Goal: Task Accomplishment & Management: Manage account settings

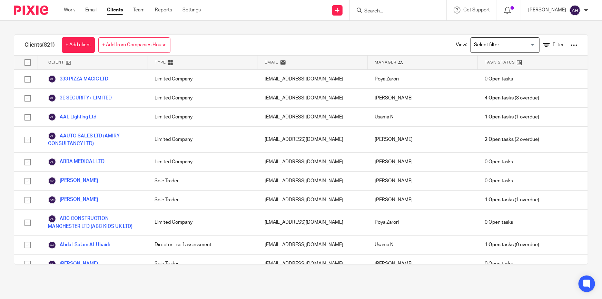
click at [408, 9] on input "Search" at bounding box center [395, 11] width 62 height 6
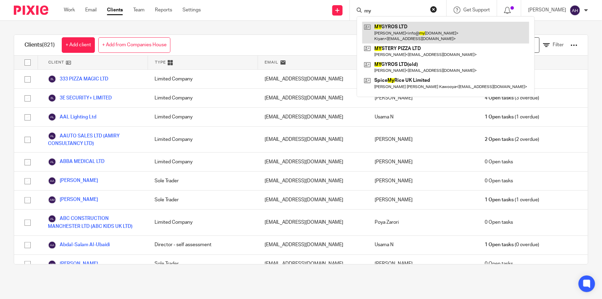
type input "my"
click at [416, 26] on link at bounding box center [445, 32] width 167 height 21
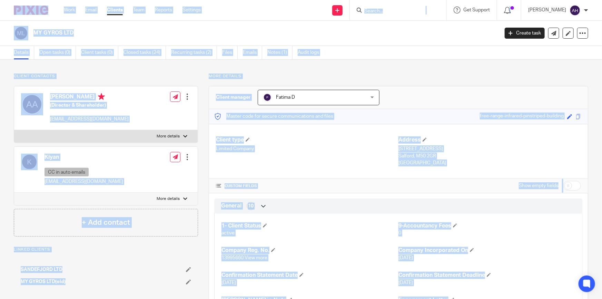
drag, startPoint x: 531, startPoint y: 261, endPoint x: 27, endPoint y: 8, distance: 564.4
click at [27, 8] on body "Work Email Clients Team Reports Settings Work Email Clients Team Reports Settin…" at bounding box center [301, 149] width 602 height 299
click at [401, 9] on input "Search" at bounding box center [395, 11] width 62 height 6
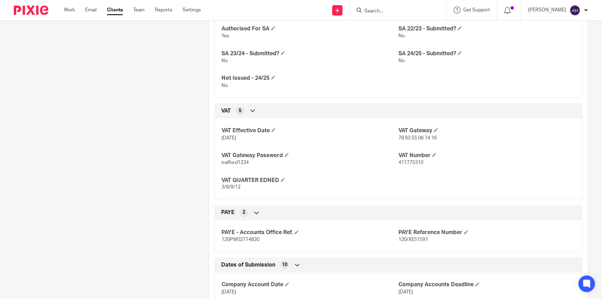
scroll to position [501, 0]
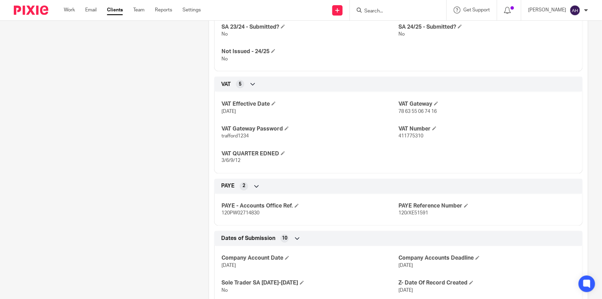
click at [410, 138] on p "411775310" at bounding box center [486, 135] width 177 height 7
copy span "411775310"
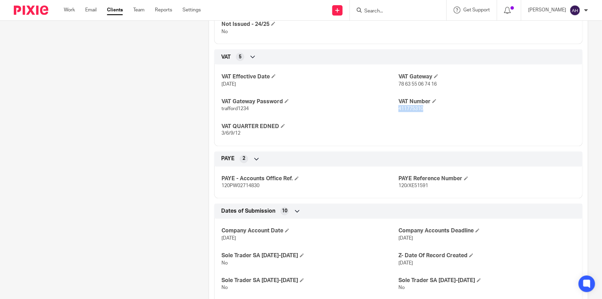
scroll to position [533, 0]
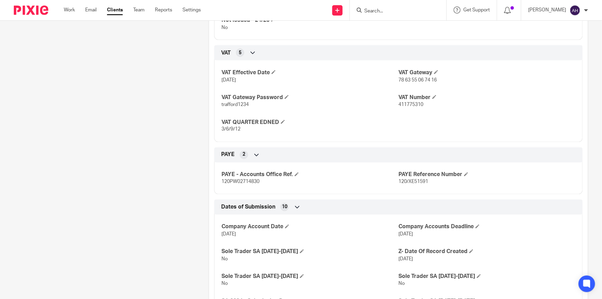
click at [415, 80] on span "78 63 55 06 74 16" at bounding box center [417, 80] width 38 height 5
drag, startPoint x: 415, startPoint y: 80, endPoint x: 408, endPoint y: 79, distance: 7.6
click at [408, 79] on span "78 63 55 06 74 16" at bounding box center [417, 80] width 38 height 5
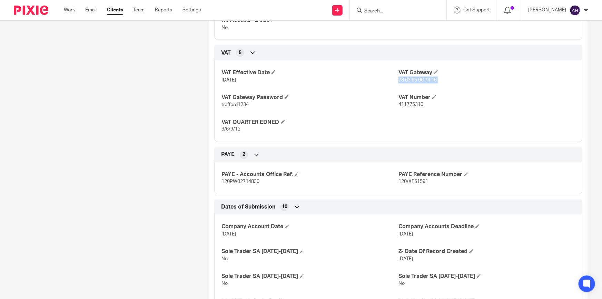
click at [408, 79] on span "78 63 55 06 74 16" at bounding box center [417, 80] width 38 height 5
copy p "78 63 55 06 74 16"
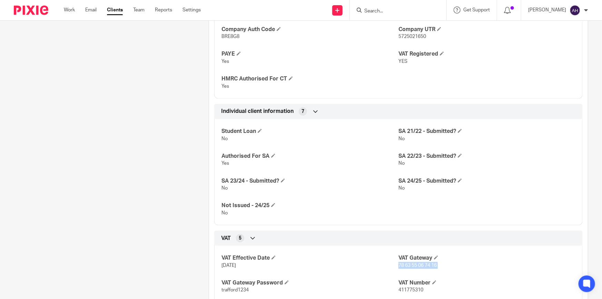
scroll to position [441, 0]
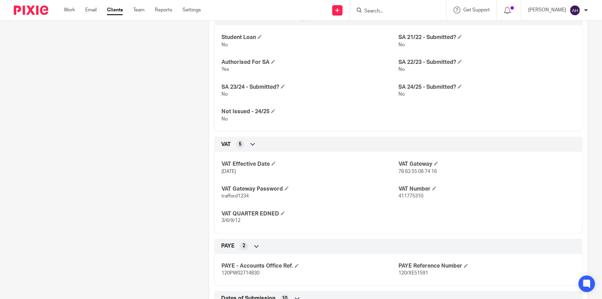
click at [416, 195] on span "411775310" at bounding box center [410, 195] width 25 height 5
click at [414, 195] on span "411775310" at bounding box center [410, 195] width 25 height 5
click at [235, 193] on span "trafford1234" at bounding box center [234, 195] width 27 height 5
copy span "trafford1234"
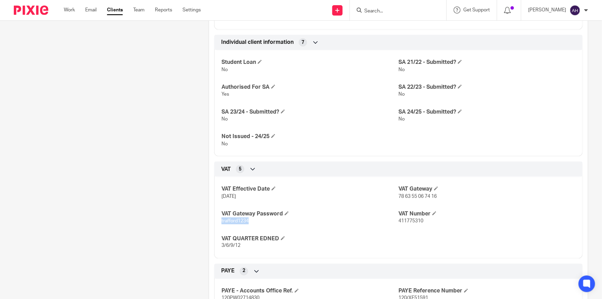
scroll to position [410, 0]
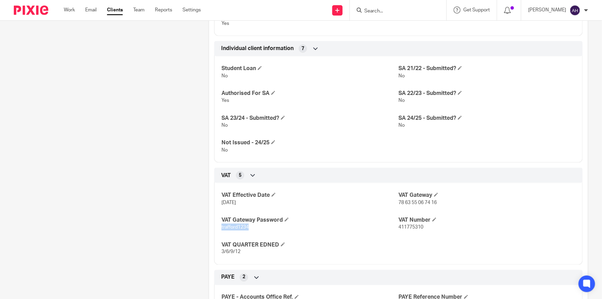
click at [240, 225] on span "trafford1234" at bounding box center [234, 227] width 27 height 5
click at [378, 223] on h4 "VAT Gateway Password" at bounding box center [309, 219] width 177 height 7
drag, startPoint x: 429, startPoint y: 226, endPoint x: 209, endPoint y: 192, distance: 223.0
click at [209, 192] on div "VAT 5 VAT Effective Date 22 Mar 2022 VAT Gateway 78 63 55 06 74 16 VAT Gateway …" at bounding box center [398, 216] width 379 height 97
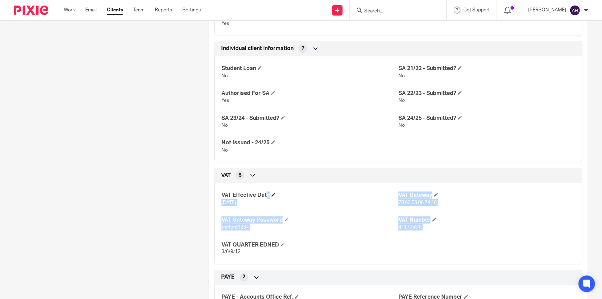
click at [325, 194] on h4 "VAT Effective Date" at bounding box center [309, 194] width 177 height 7
click at [236, 228] on span "trafford1234" at bounding box center [234, 227] width 27 height 5
click at [328, 206] on div "VAT Effective Date 22 Mar 2022 VAT Gateway 78 63 55 06 74 16 VAT Gateway Passwo…" at bounding box center [398, 221] width 368 height 87
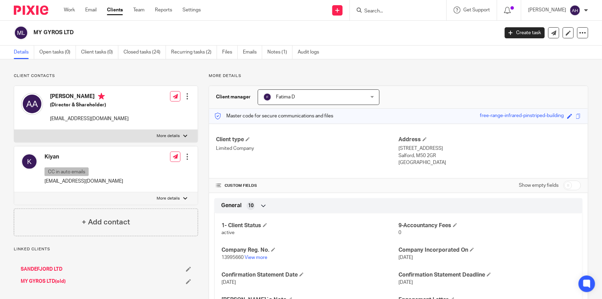
scroll to position [0, 0]
click at [402, 9] on input "Search" at bounding box center [395, 11] width 62 height 6
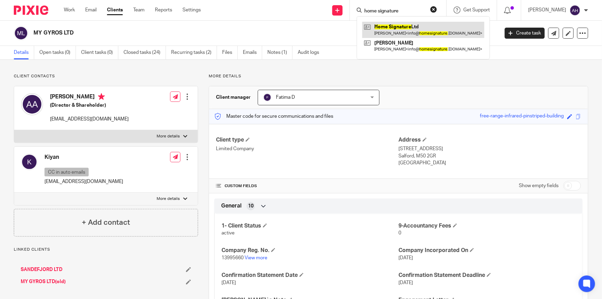
type input "home signature"
click at [405, 22] on link at bounding box center [423, 30] width 122 height 16
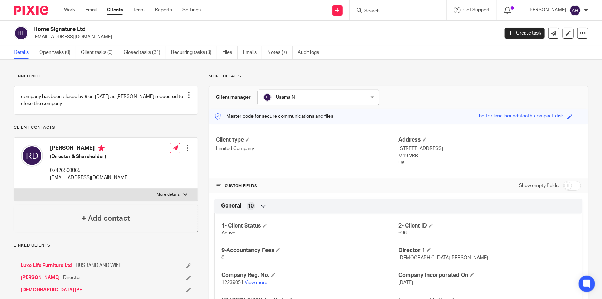
scroll to position [345, 0]
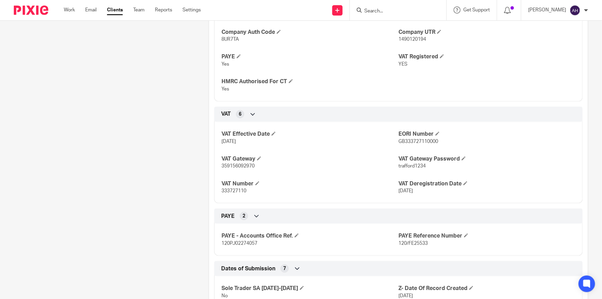
click at [393, 8] on input "Search" at bounding box center [395, 11] width 62 height 6
type input "best home"
click at [404, 16] on div "best home Best Home Run Ltd [PERSON_NAME] < besthome [EMAIL_ADDRESS][DOMAIN_NAM…" at bounding box center [398, 10] width 97 height 20
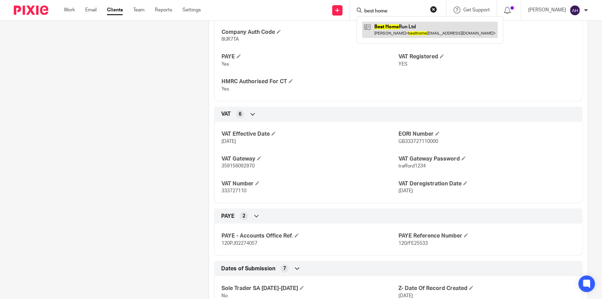
click at [402, 25] on link at bounding box center [430, 30] width 136 height 16
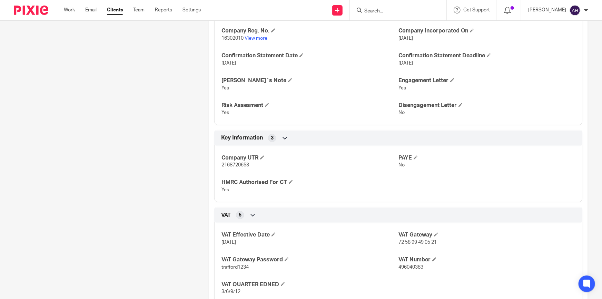
scroll to position [345, 0]
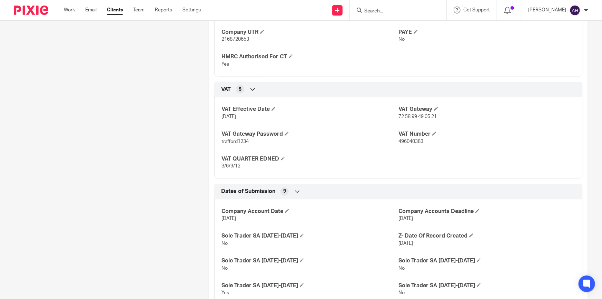
click at [410, 141] on span "496040383" at bounding box center [410, 141] width 25 height 5
copy span "496040383"
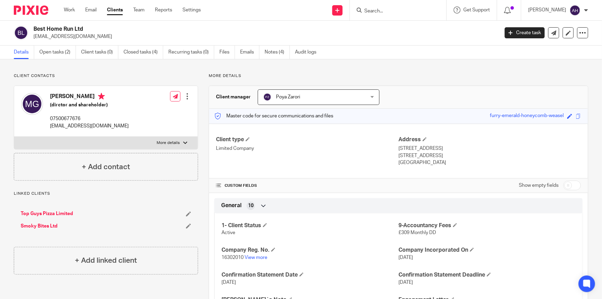
scroll to position [0, 0]
click at [59, 55] on link "Open tasks (2)" at bounding box center [57, 52] width 37 height 13
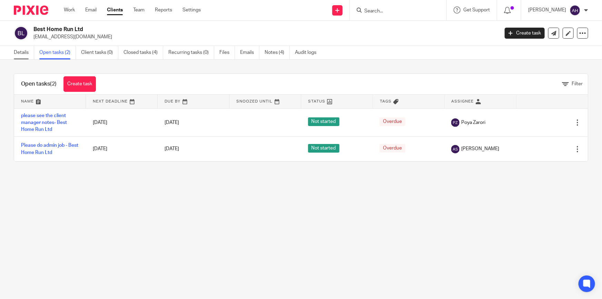
click at [24, 51] on link "Details" at bounding box center [24, 52] width 20 height 13
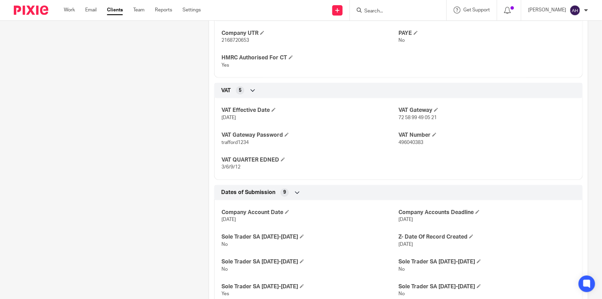
scroll to position [345, 0]
click at [410, 140] on span "496040383" at bounding box center [410, 141] width 25 height 5
copy span "496040383"
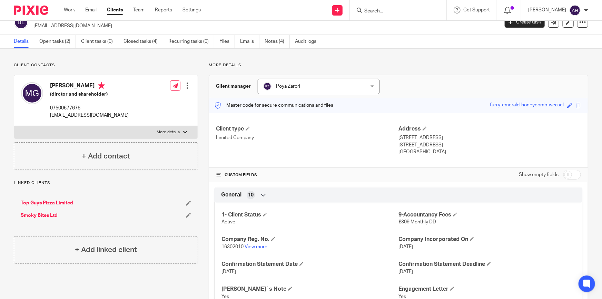
scroll to position [0, 0]
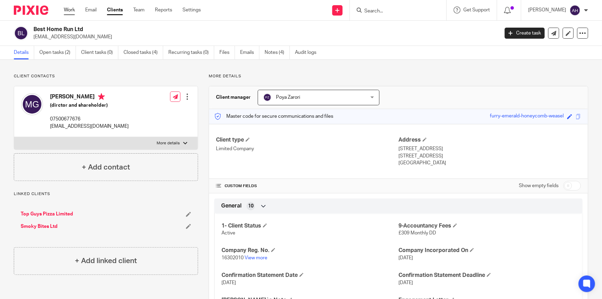
click at [67, 8] on link "Work" at bounding box center [69, 10] width 11 height 7
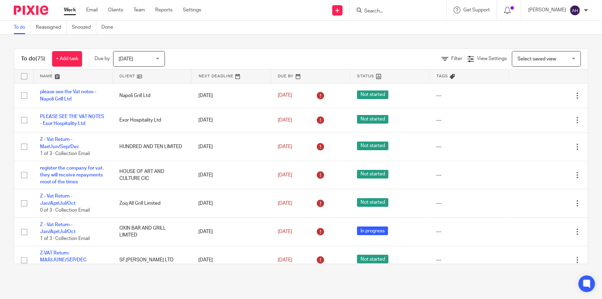
click at [53, 72] on link at bounding box center [72, 76] width 79 height 14
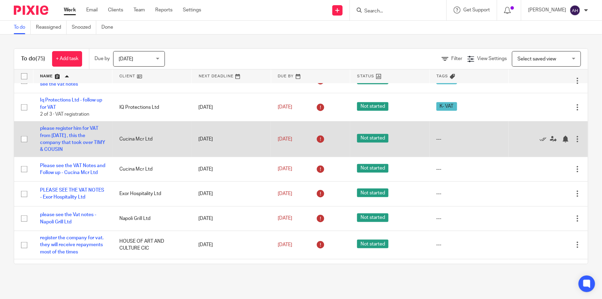
scroll to position [125, 0]
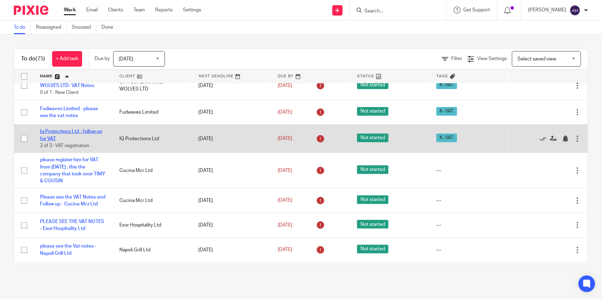
click at [89, 133] on link "Iq Protections Ltd - follow up for VAT" at bounding box center [71, 135] width 62 height 12
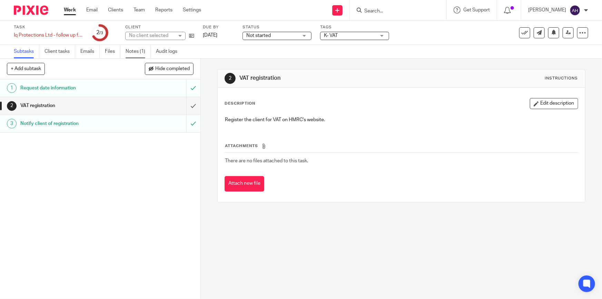
click at [135, 49] on link "Notes (1)" at bounding box center [138, 51] width 25 height 13
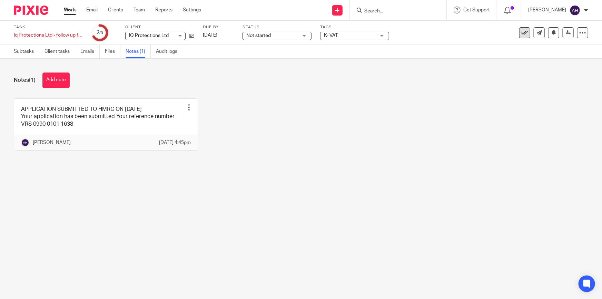
click at [521, 34] on icon at bounding box center [524, 32] width 7 height 7
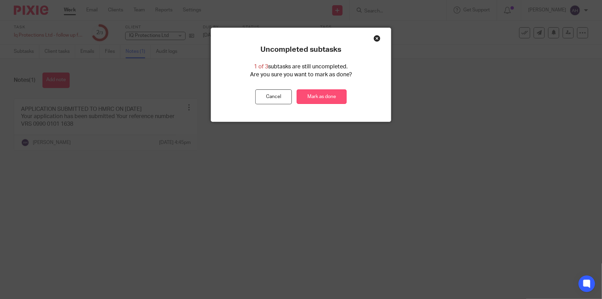
click at [322, 97] on link "Mark as done" at bounding box center [322, 96] width 50 height 15
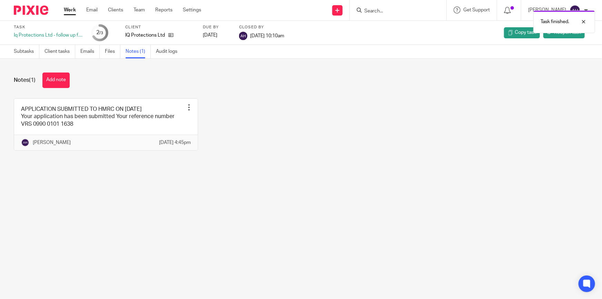
click at [71, 10] on link "Work" at bounding box center [70, 10] width 12 height 7
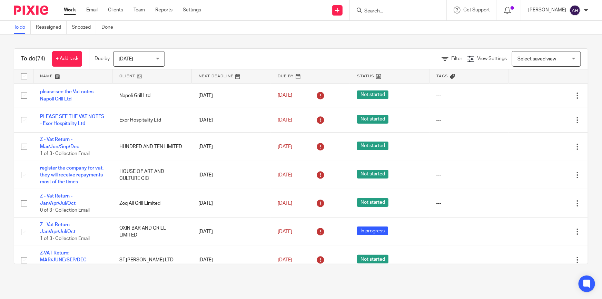
click at [57, 76] on link at bounding box center [72, 76] width 79 height 14
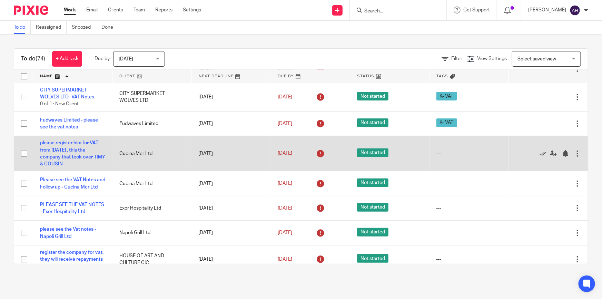
scroll to position [125, 0]
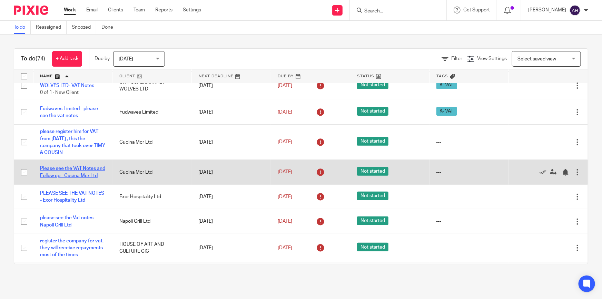
drag, startPoint x: 72, startPoint y: 173, endPoint x: 78, endPoint y: 176, distance: 6.9
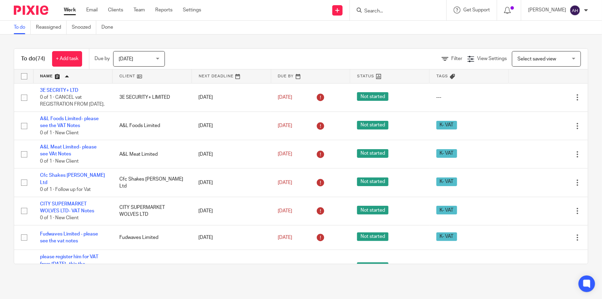
scroll to position [0, 0]
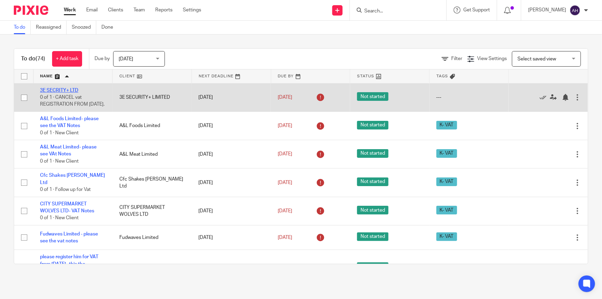
click at [68, 89] on link "3E SECRITY+ LTD" at bounding box center [59, 90] width 38 height 5
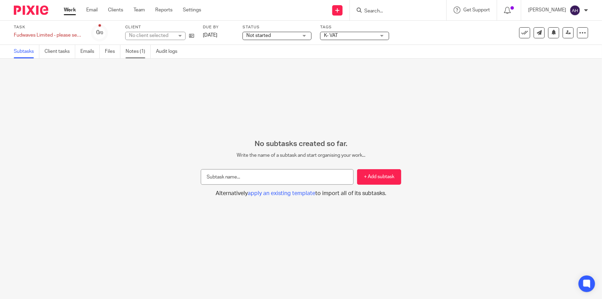
click at [139, 50] on link "Notes (1)" at bounding box center [138, 51] width 25 height 13
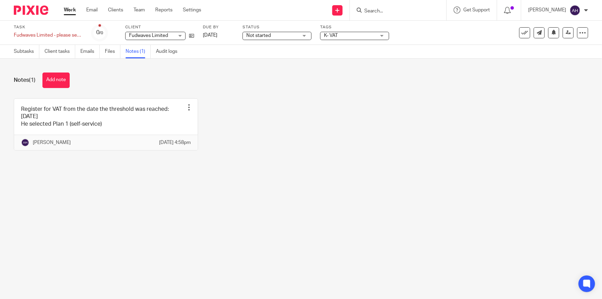
click at [253, 143] on div "Register for VAT from the date the threshold was reached: [DATE] He selected Pl…" at bounding box center [295, 129] width 585 height 62
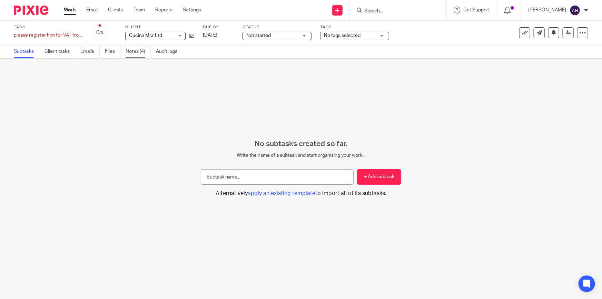
click at [132, 52] on link "Notes (4)" at bounding box center [138, 51] width 25 height 13
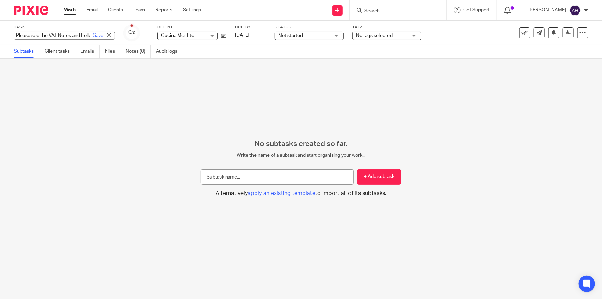
click at [61, 34] on div "Please see the VAT Notes and Follow up - Cucina Mcr Ltd Save Please see the VAT…" at bounding box center [64, 36] width 101 height 8
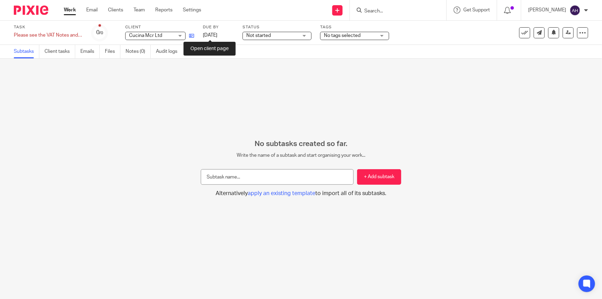
click at [208, 36] on div "Task Please see the VAT Notes and Follow up - Cucina Mcr Ltd Save Please see th…" at bounding box center [253, 32] width 479 height 17
click at [190, 34] on icon at bounding box center [191, 35] width 5 height 5
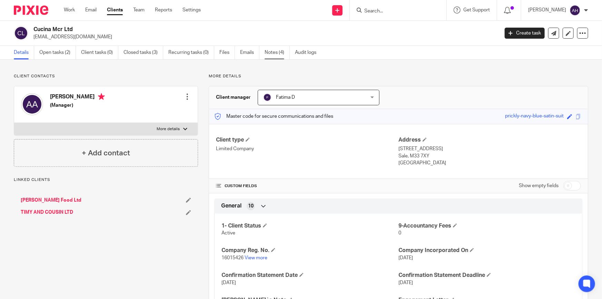
click at [268, 53] on link "Notes (4)" at bounding box center [277, 52] width 25 height 13
click at [61, 51] on link "Open tasks (2)" at bounding box center [57, 52] width 37 height 13
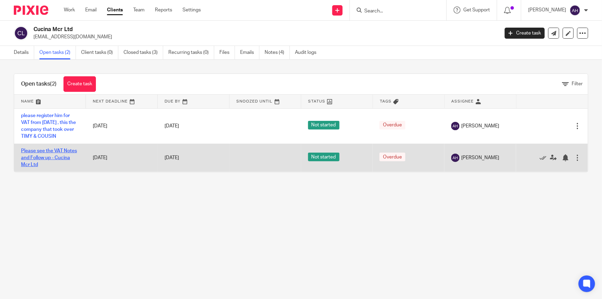
click at [63, 165] on link "Please see the VAT Notes and Follow up - Cucina Mcr Ltd" at bounding box center [49, 157] width 56 height 19
click at [62, 166] on link "Please see the VAT Notes and Follow up - Cucina Mcr Ltd" at bounding box center [49, 157] width 56 height 19
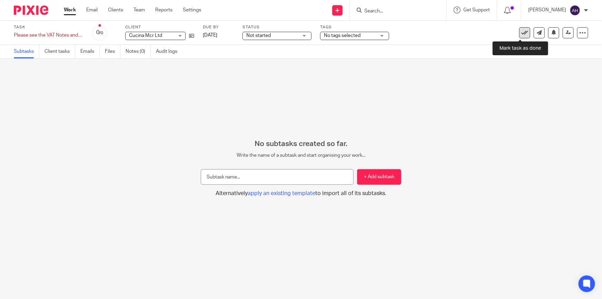
click at [523, 33] on icon at bounding box center [524, 32] width 7 height 7
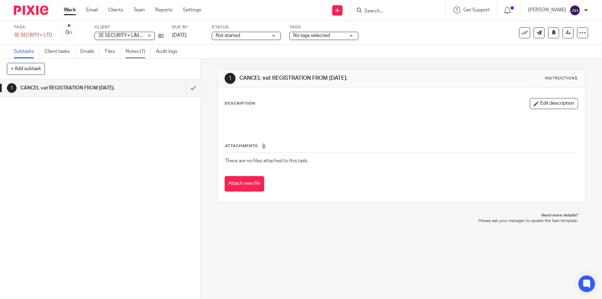
click at [135, 52] on link "Notes (1)" at bounding box center [138, 51] width 25 height 13
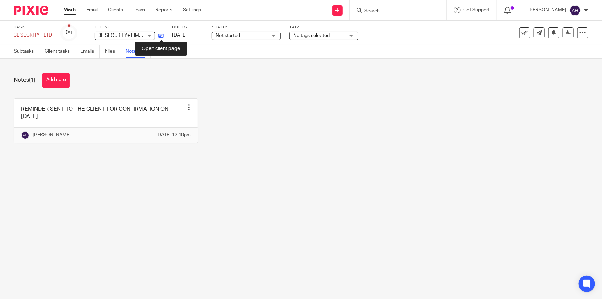
click at [163, 34] on icon at bounding box center [160, 35] width 5 height 5
click at [417, 10] on input "Search" at bounding box center [395, 11] width 62 height 6
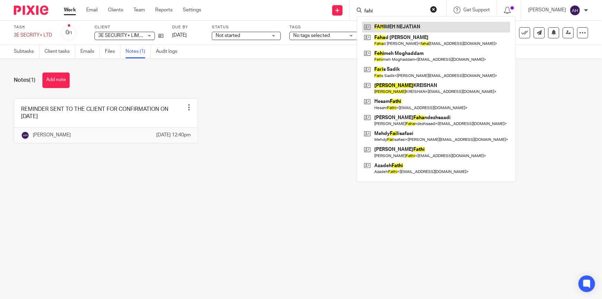
type input "fahi"
click at [427, 22] on link at bounding box center [436, 27] width 148 height 10
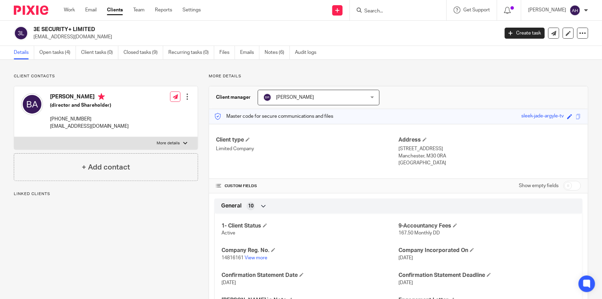
click at [71, 35] on p "benabolghasemi@gmail.com" at bounding box center [263, 36] width 461 height 7
drag, startPoint x: 0, startPoint y: 0, endPoint x: 71, endPoint y: 35, distance: 78.8
click at [71, 35] on p "benabolghasemi@gmail.com" at bounding box center [263, 36] width 461 height 7
copy main "benabolghasemi@gmail.com Create task Update from Companies House Export data Me…"
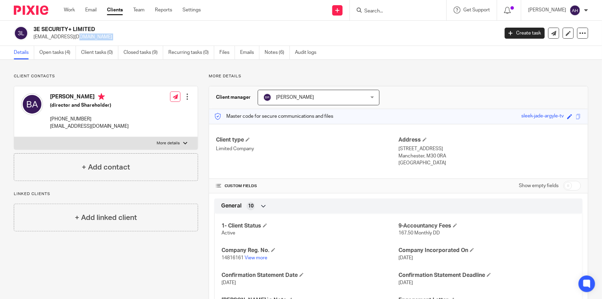
click at [83, 39] on p "benabolghasemi@gmail.com" at bounding box center [263, 36] width 461 height 7
click at [72, 10] on link "Work" at bounding box center [69, 10] width 11 height 7
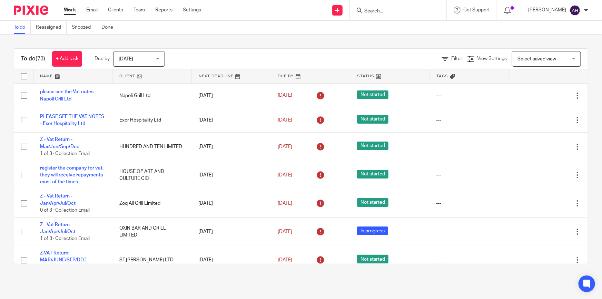
click at [55, 73] on link at bounding box center [72, 76] width 79 height 14
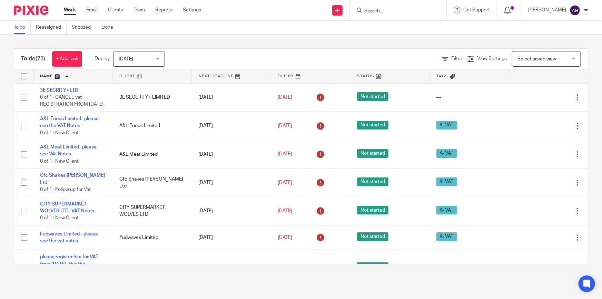
click at [441, 58] on link "Filter" at bounding box center [451, 58] width 21 height 5
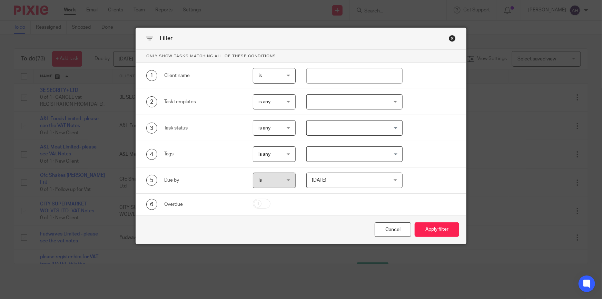
click at [450, 38] on div "Close this dialog window" at bounding box center [452, 38] width 7 height 7
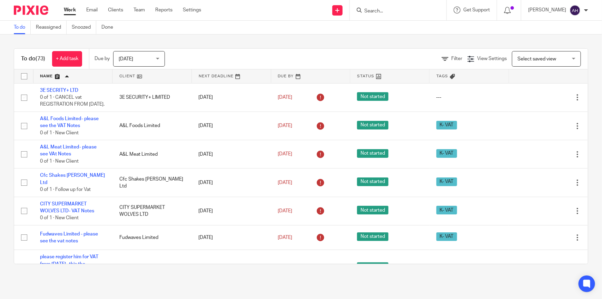
click at [544, 59] on span "Select saved view" at bounding box center [536, 59] width 39 height 5
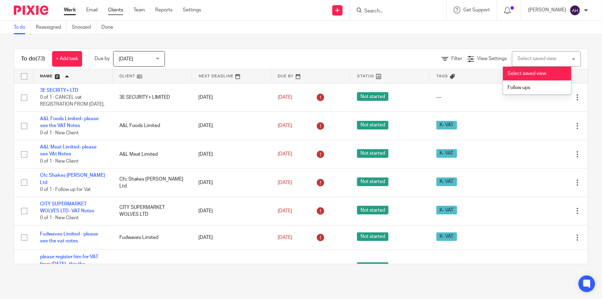
click at [112, 11] on link "Clients" at bounding box center [115, 10] width 15 height 7
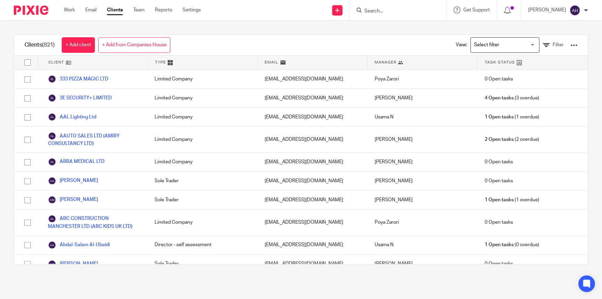
click at [519, 46] on input "Search for option" at bounding box center [503, 45] width 64 height 12
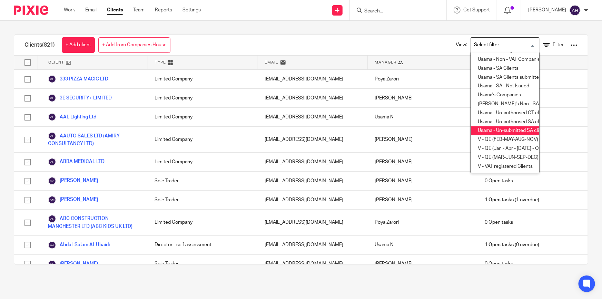
scroll to position [128, 0]
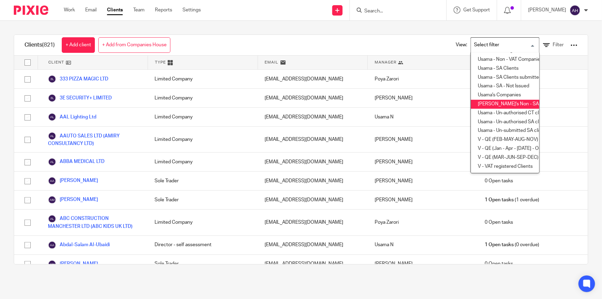
drag, startPoint x: 513, startPoint y: 145, endPoint x: 575, endPoint y: 38, distance: 123.2
click at [575, 39] on div "View: Loading... ALL COMPANIES C.S FATIMA C AUTHCODE FATIMA C UTR FATIMA - NO C…" at bounding box center [511, 45] width 153 height 20
click at [548, 42] on link "Filter" at bounding box center [553, 44] width 21 height 7
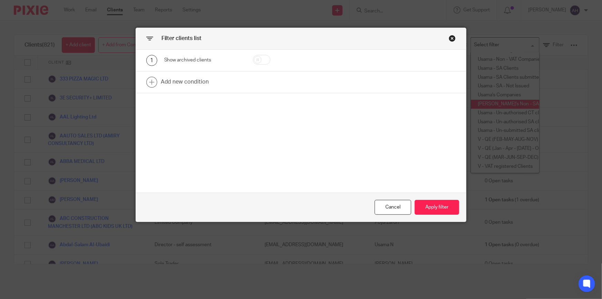
click at [262, 56] on input "checkbox" at bounding box center [262, 60] width 18 height 10
checkbox input "true"
click at [171, 79] on link at bounding box center [301, 81] width 330 height 21
click at [234, 87] on div "Field" at bounding box center [203, 85] width 78 height 16
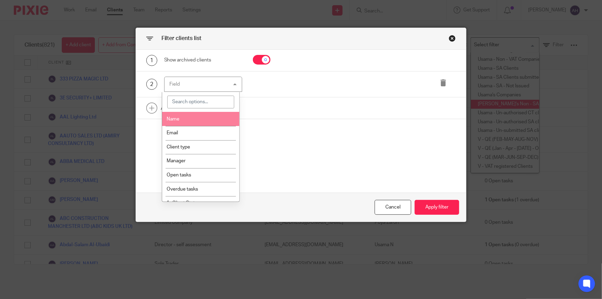
click at [207, 102] on input "search" at bounding box center [200, 102] width 67 height 13
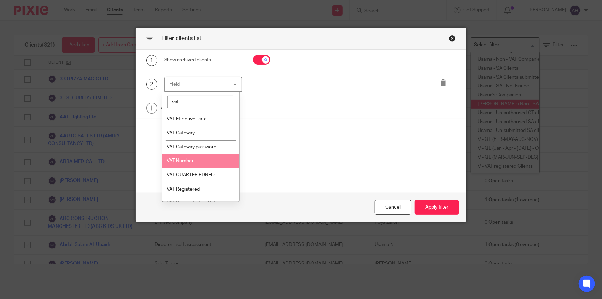
type input "vat"
click at [198, 158] on li "VAT Number" at bounding box center [201, 161] width 78 height 14
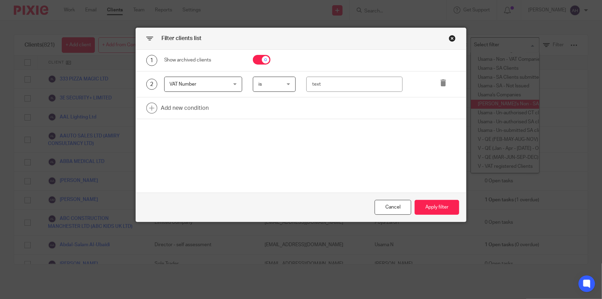
click at [284, 86] on span "is" at bounding box center [272, 84] width 29 height 14
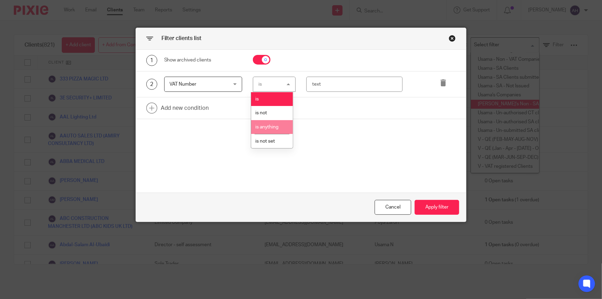
click at [271, 126] on span "is anything" at bounding box center [267, 127] width 23 height 5
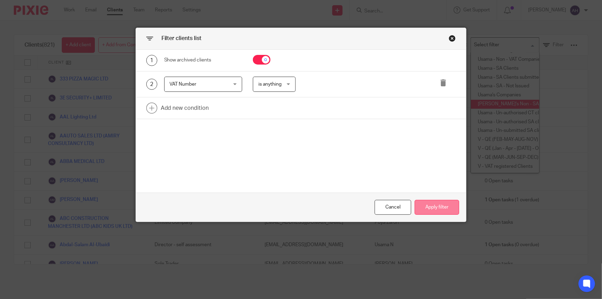
click at [430, 207] on button "Apply filter" at bounding box center [437, 207] width 44 height 15
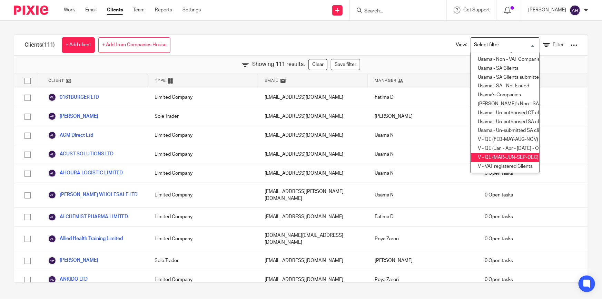
click at [54, 64] on div "Showing 111 results. Clear Save filter" at bounding box center [301, 65] width 574 height 18
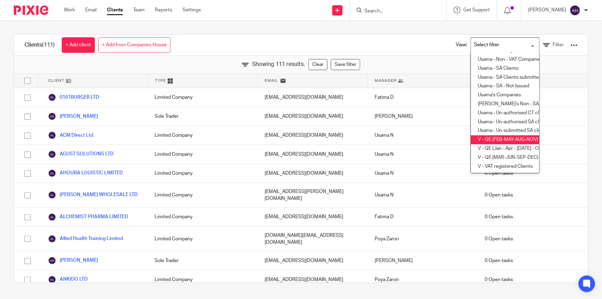
click at [589, 113] on div "Clients (111) + Add client + Add from Companies House View: Loading... ALL COMP…" at bounding box center [301, 159] width 602 height 276
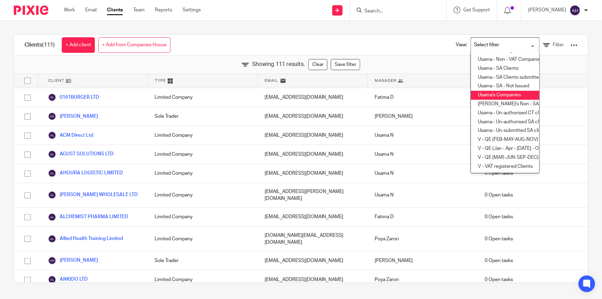
click at [415, 47] on div "Clients (111) + Add client + Add from Companies House View: Loading... ALL COMP…" at bounding box center [301, 45] width 574 height 21
click at [28, 78] on input "checkbox" at bounding box center [27, 80] width 13 height 13
checkbox input "true"
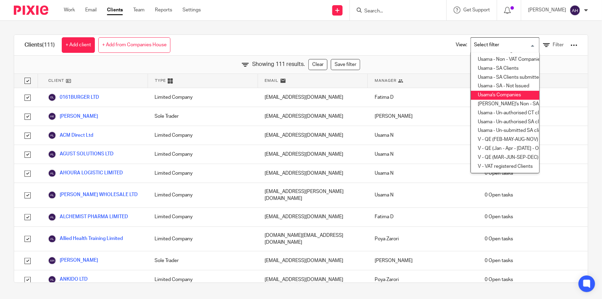
checkbox input "true"
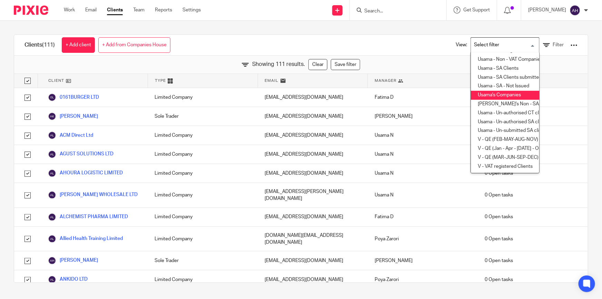
checkbox input "true"
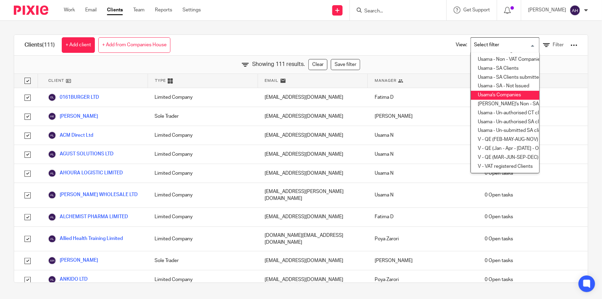
checkbox input "true"
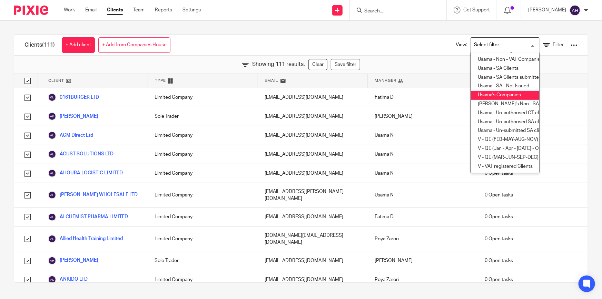
checkbox input "true"
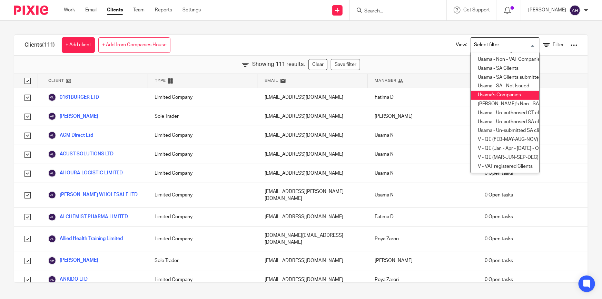
checkbox input "true"
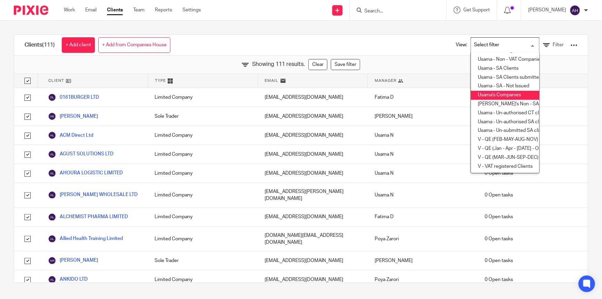
checkbox input "true"
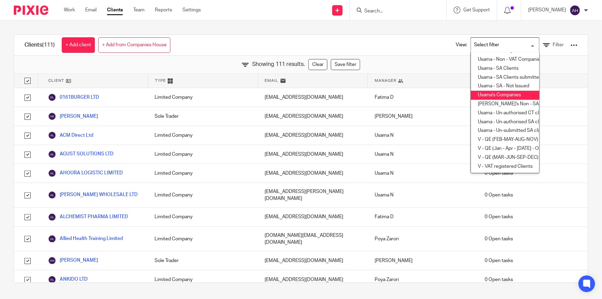
checkbox input "true"
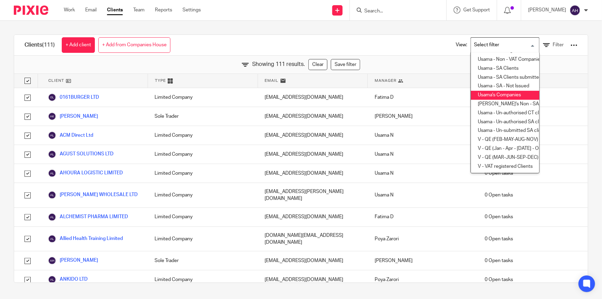
checkbox input "true"
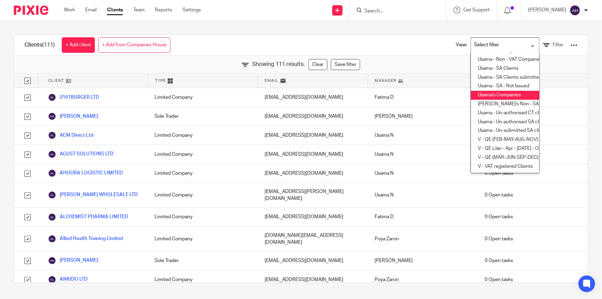
checkbox input "true"
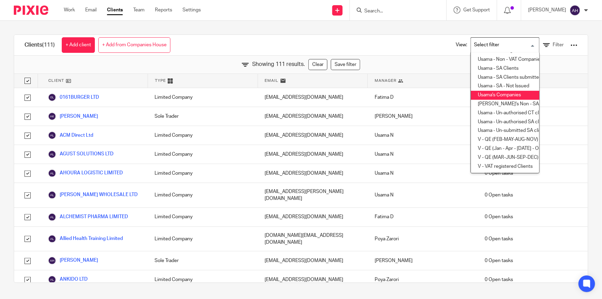
checkbox input "true"
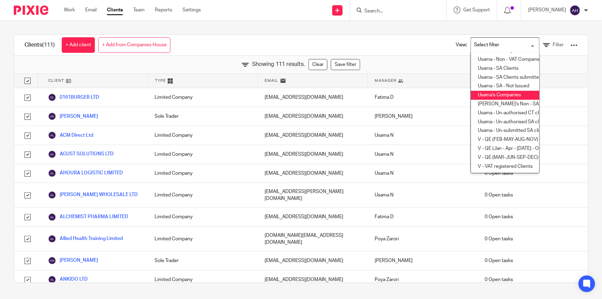
checkbox input "true"
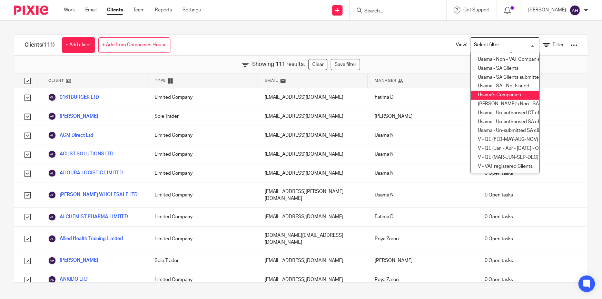
checkbox input "true"
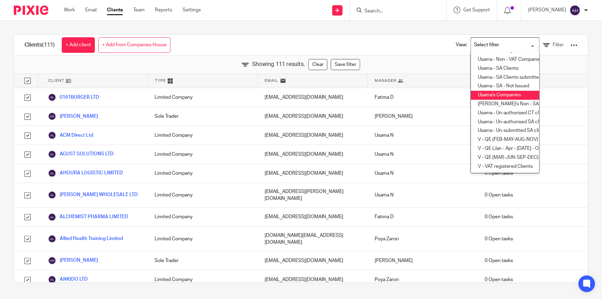
checkbox input "true"
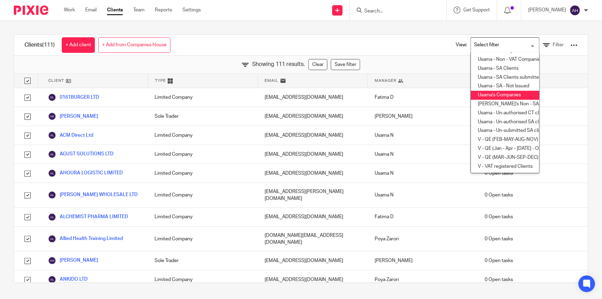
checkbox input "true"
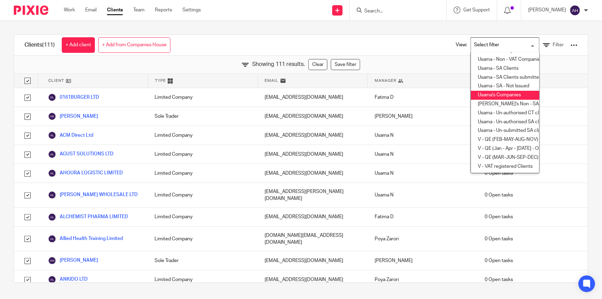
checkbox input "true"
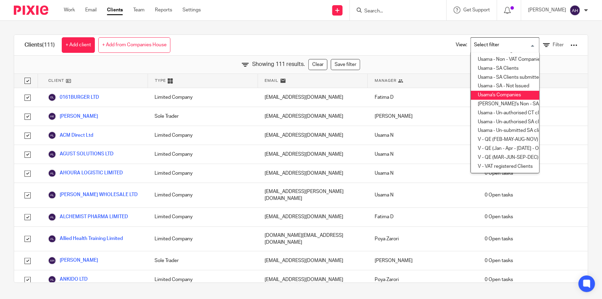
checkbox input "true"
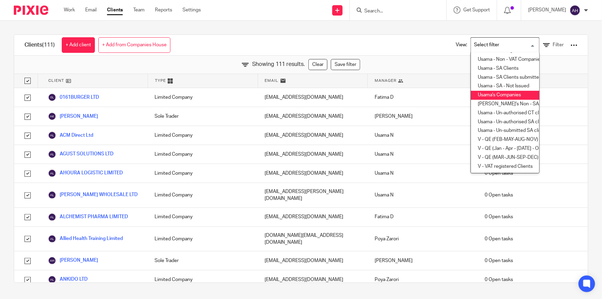
checkbox input "true"
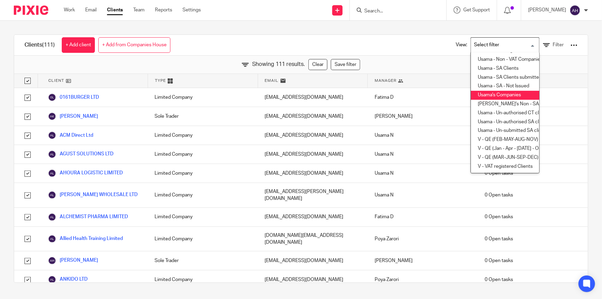
checkbox input "true"
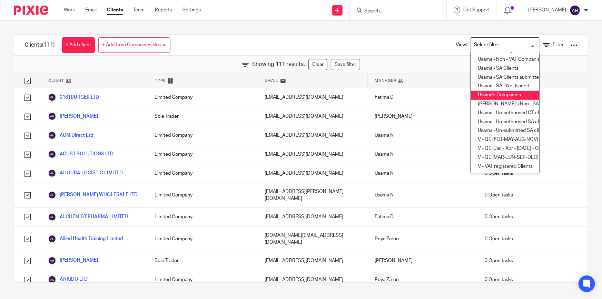
checkbox input "true"
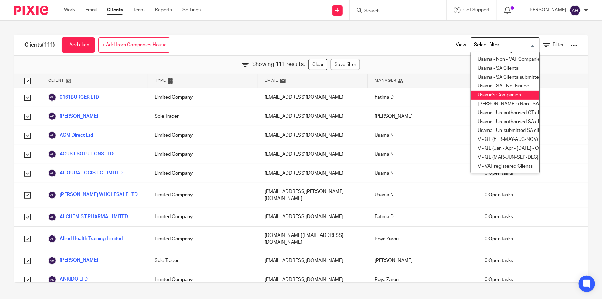
checkbox input "true"
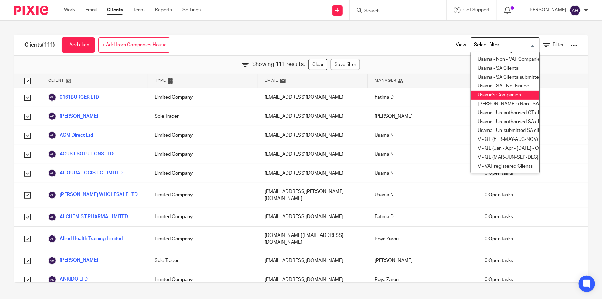
checkbox input "true"
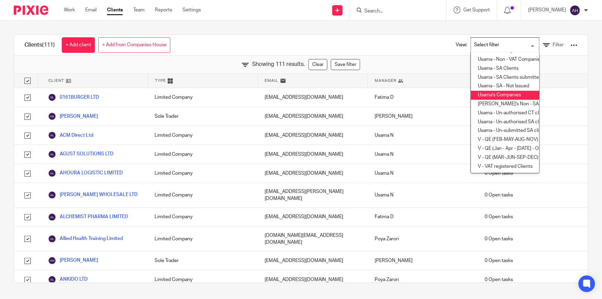
checkbox input "true"
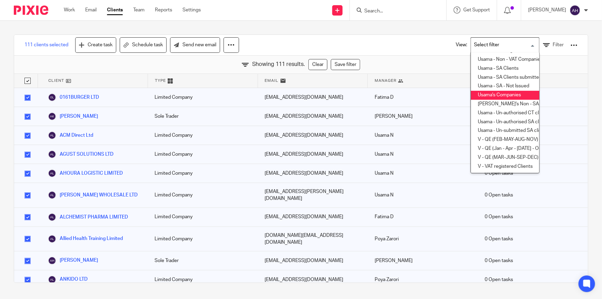
click at [28, 78] on input "checkbox" at bounding box center [27, 80] width 13 height 13
checkbox input "false"
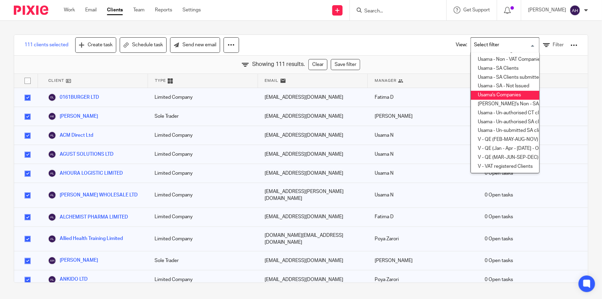
checkbox input "false"
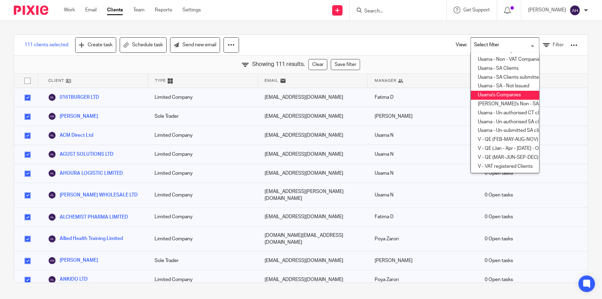
checkbox input "false"
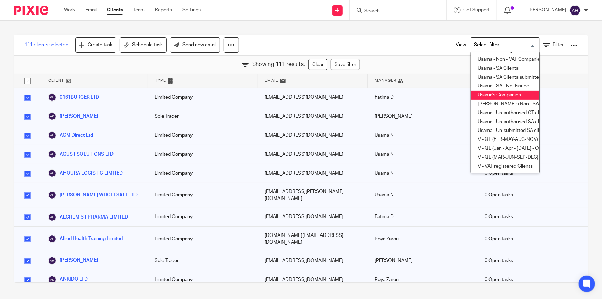
checkbox input "false"
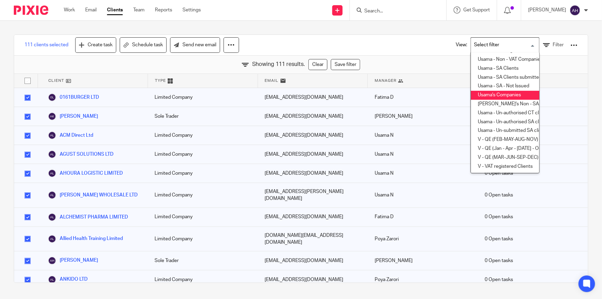
checkbox input "false"
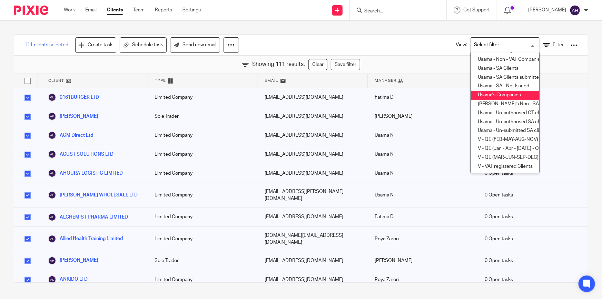
checkbox input "false"
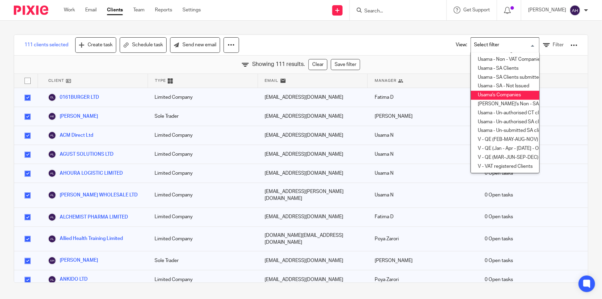
checkbox input "false"
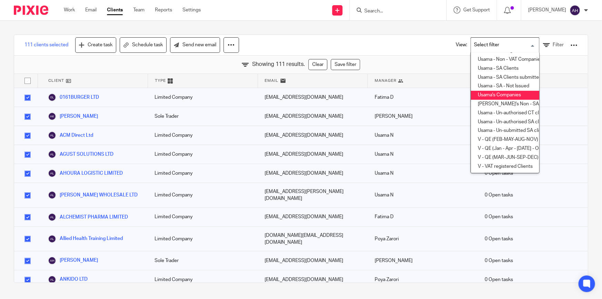
checkbox input "false"
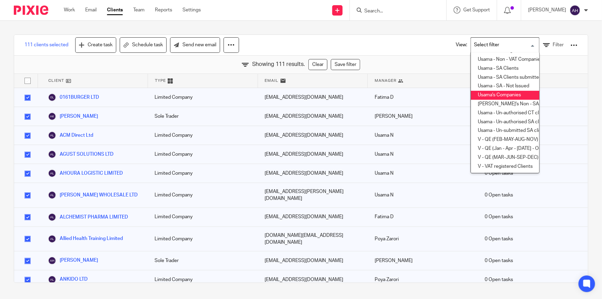
checkbox input "false"
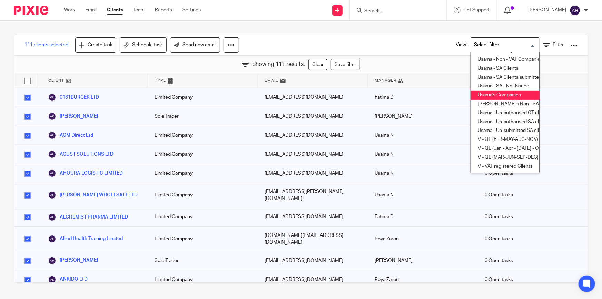
checkbox input "false"
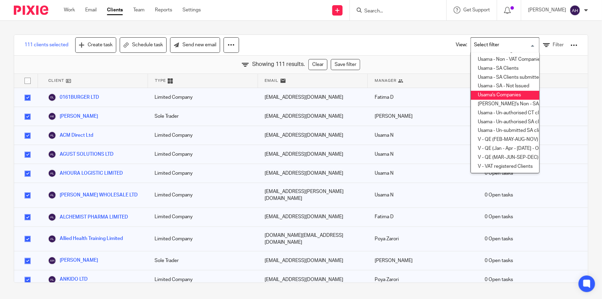
checkbox input "false"
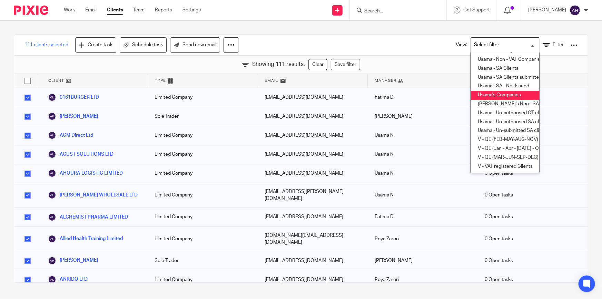
checkbox input "false"
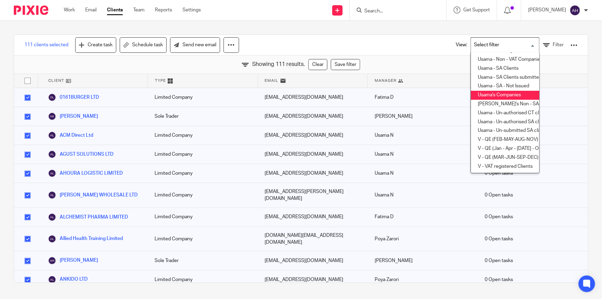
checkbox input "false"
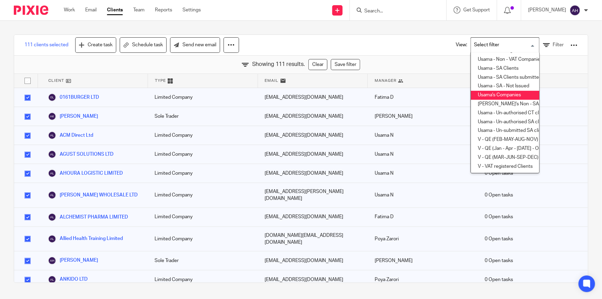
checkbox input "false"
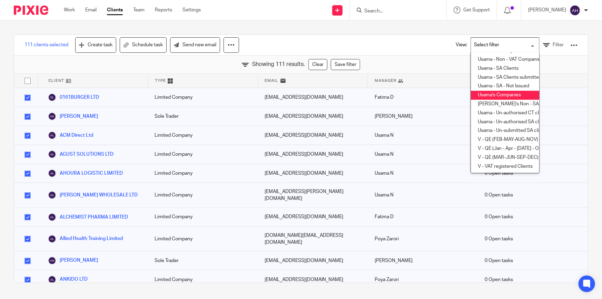
checkbox input "false"
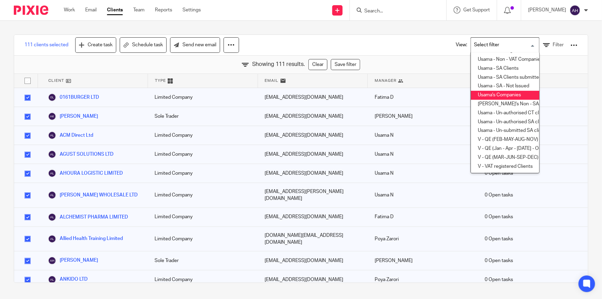
checkbox input "false"
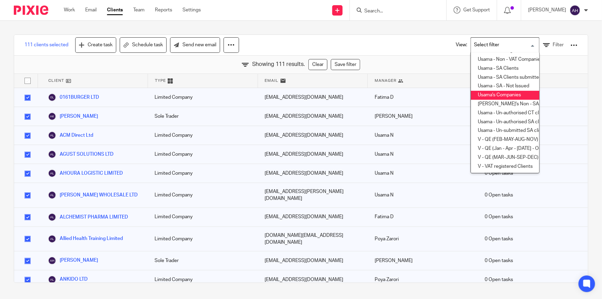
checkbox input "false"
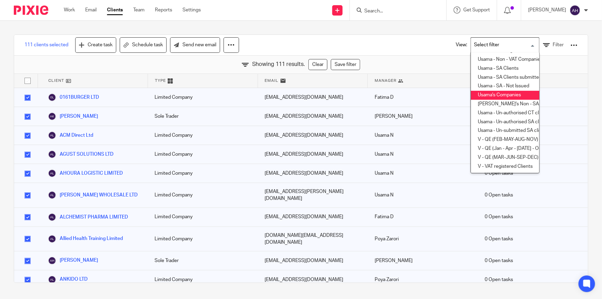
checkbox input "false"
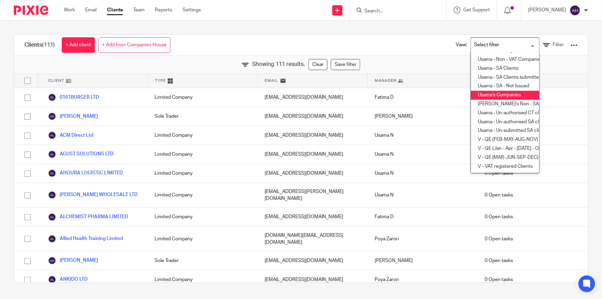
click at [526, 45] on input "Search for option" at bounding box center [503, 45] width 64 height 12
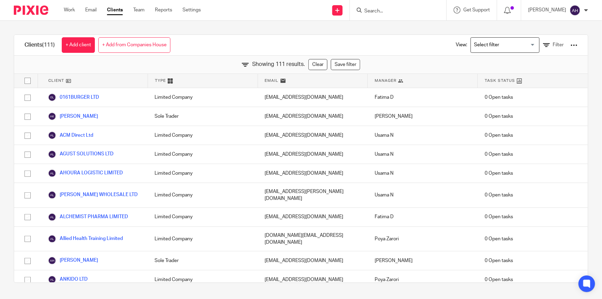
click at [399, 45] on div "Clients (111) + Add client + Add from Companies House View: Loading... Filter" at bounding box center [301, 45] width 574 height 21
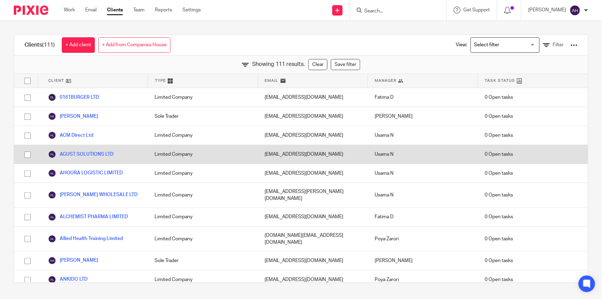
scroll to position [31, 0]
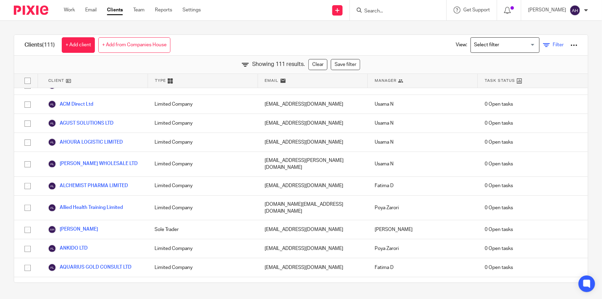
click at [543, 46] on icon at bounding box center [546, 45] width 7 height 7
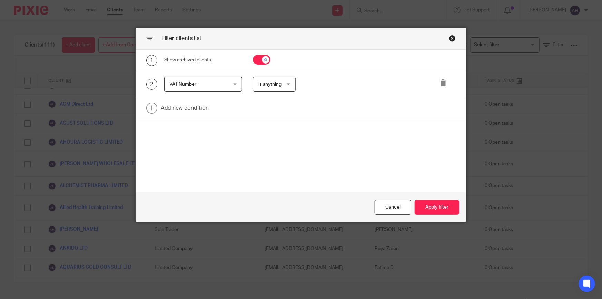
click at [259, 59] on input "checkbox" at bounding box center [262, 60] width 18 height 10
click at [441, 207] on button "Apply filter" at bounding box center [437, 207] width 44 height 15
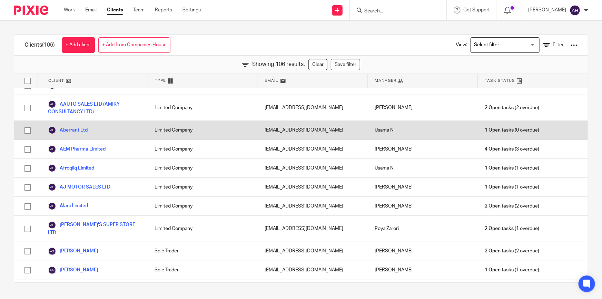
click at [27, 130] on input "checkbox" at bounding box center [27, 130] width 13 height 13
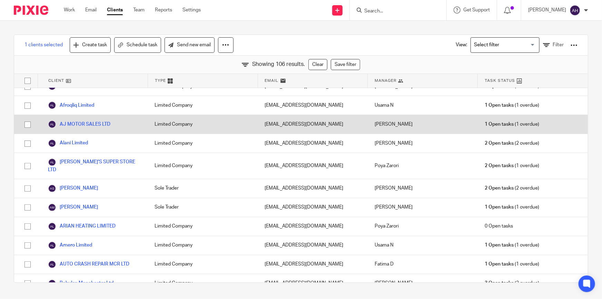
scroll to position [125, 0]
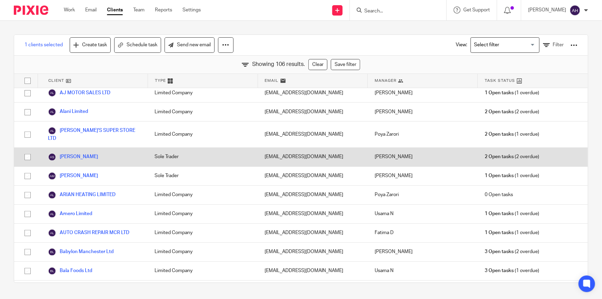
click at [27, 150] on input "checkbox" at bounding box center [27, 156] width 13 height 13
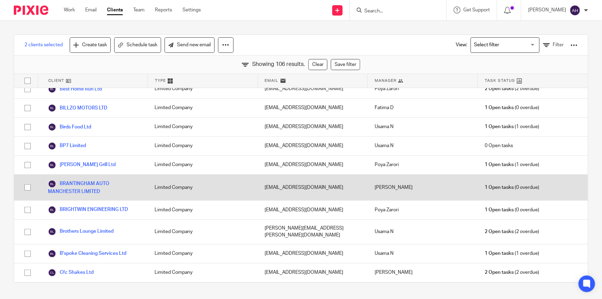
scroll to position [376, 0]
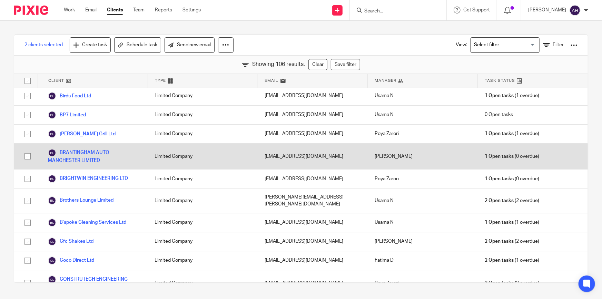
click at [26, 150] on input "checkbox" at bounding box center [27, 156] width 13 height 13
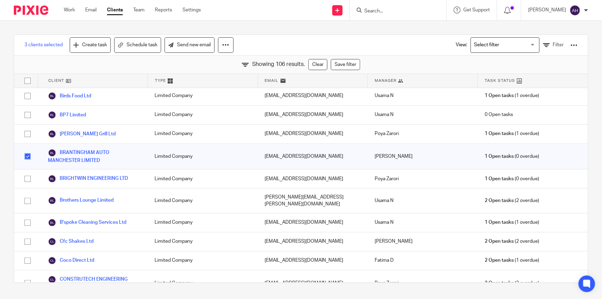
click at [28, 150] on input "checkbox" at bounding box center [27, 156] width 13 height 13
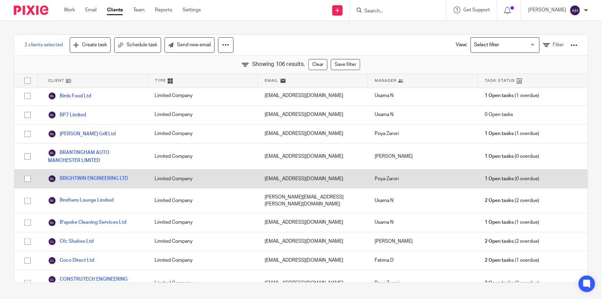
click at [24, 172] on input "checkbox" at bounding box center [27, 178] width 13 height 13
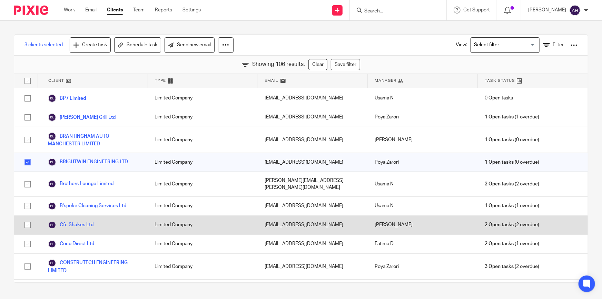
scroll to position [407, 0]
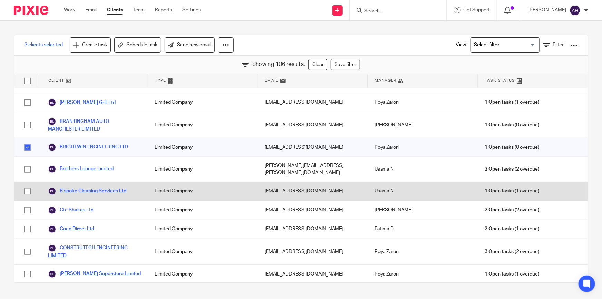
click at [29, 185] on input "checkbox" at bounding box center [27, 191] width 13 height 13
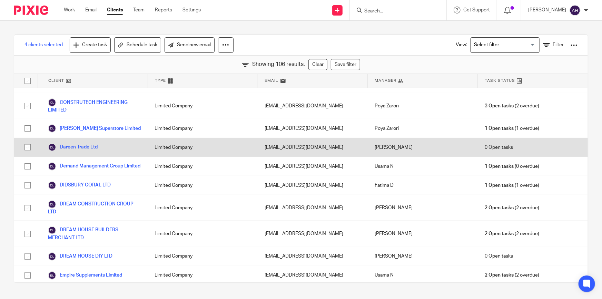
scroll to position [564, 0]
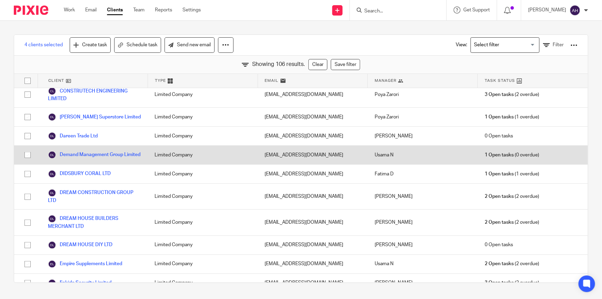
click at [26, 148] on input "checkbox" at bounding box center [27, 154] width 13 height 13
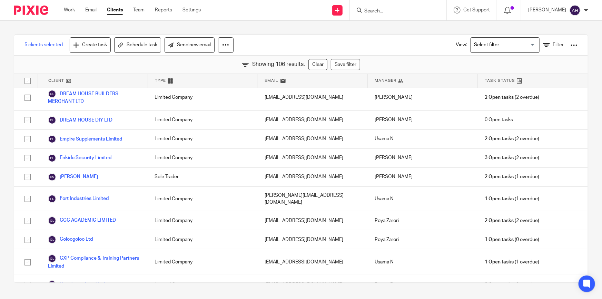
scroll to position [690, 0]
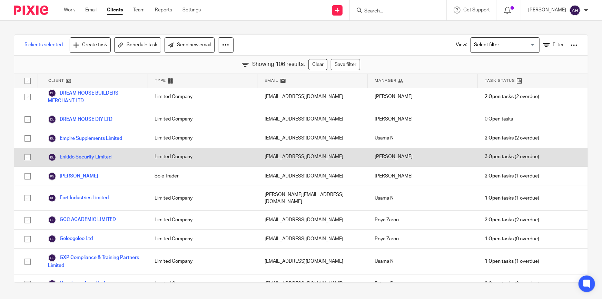
click at [28, 151] on input "checkbox" at bounding box center [27, 157] width 13 height 13
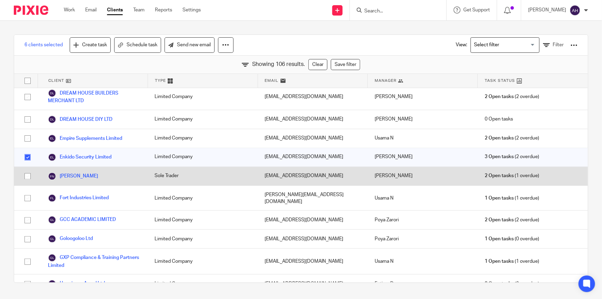
scroll to position [721, 0]
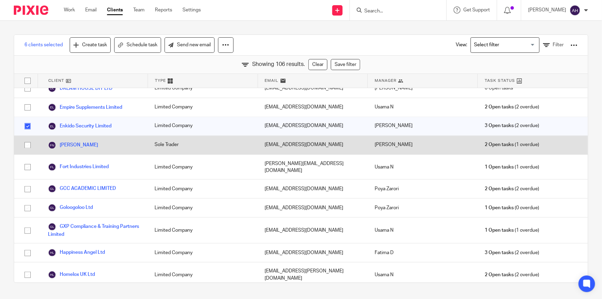
click at [26, 139] on input "checkbox" at bounding box center [27, 145] width 13 height 13
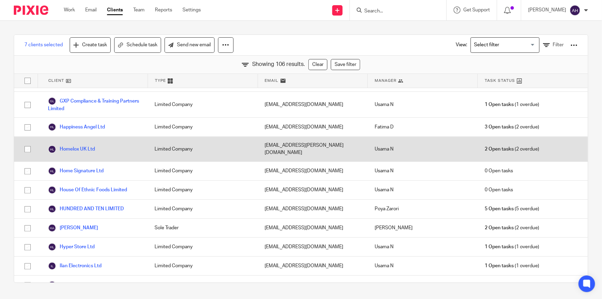
scroll to position [878, 0]
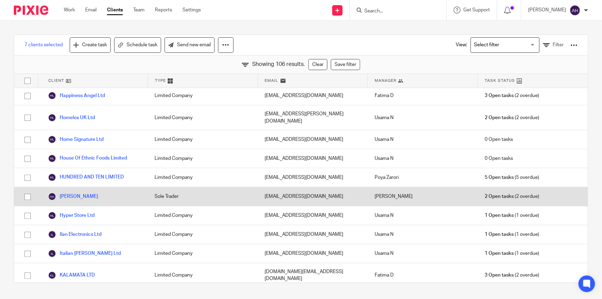
click at [27, 190] on input "checkbox" at bounding box center [27, 196] width 13 height 13
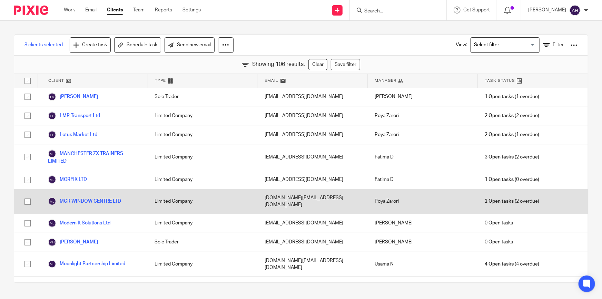
scroll to position [1129, 0]
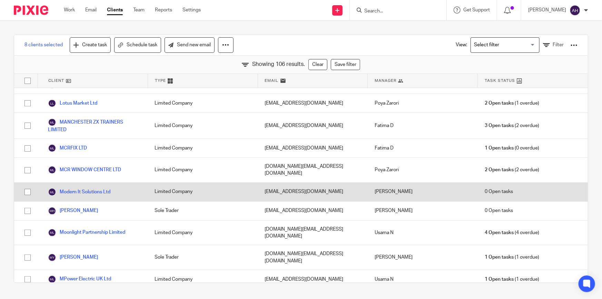
click at [30, 185] on input "checkbox" at bounding box center [27, 191] width 13 height 13
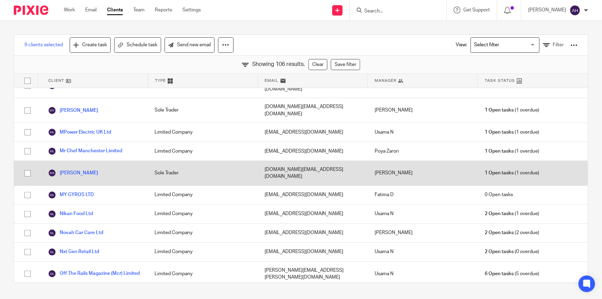
scroll to position [1285, 0]
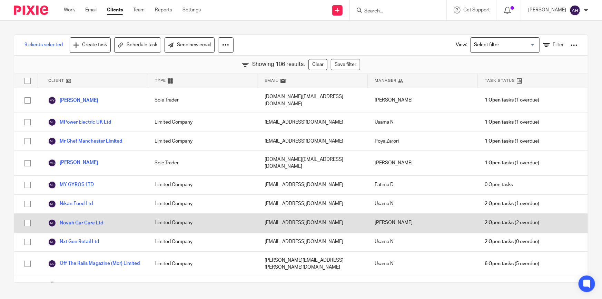
click at [24, 216] on input "checkbox" at bounding box center [27, 222] width 13 height 13
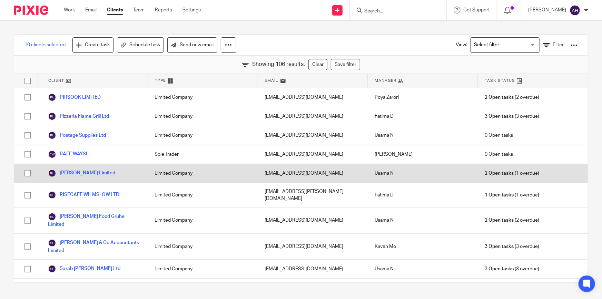
scroll to position [1568, 0]
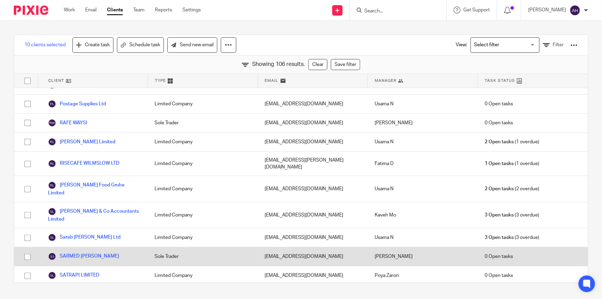
click at [26, 250] on input "checkbox" at bounding box center [27, 256] width 13 height 13
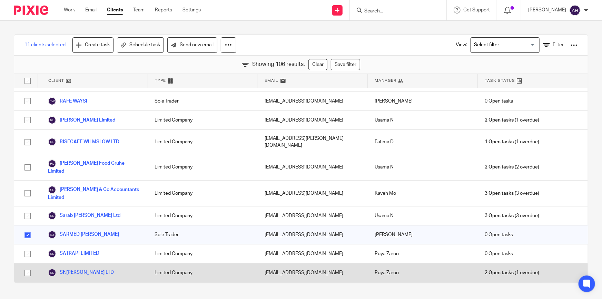
scroll to position [1599, 0]
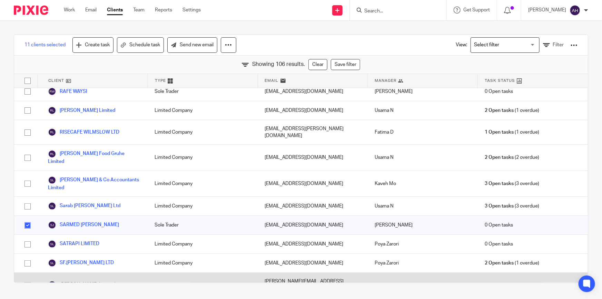
click at [26, 278] on input "checkbox" at bounding box center [27, 284] width 13 height 13
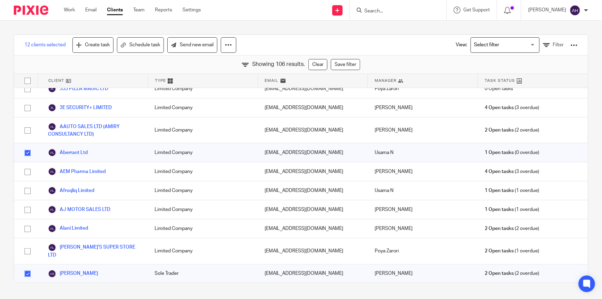
scroll to position [0, 0]
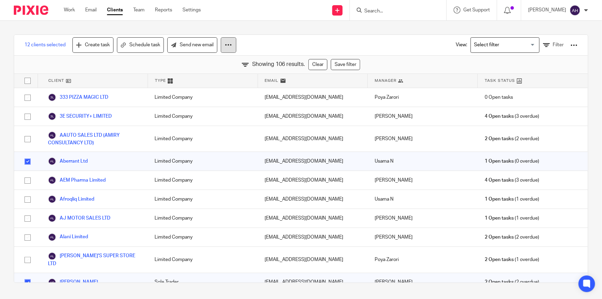
click at [229, 42] on icon at bounding box center [228, 44] width 7 height 7
click at [42, 44] on span "12 clients selected" at bounding box center [44, 44] width 41 height 7
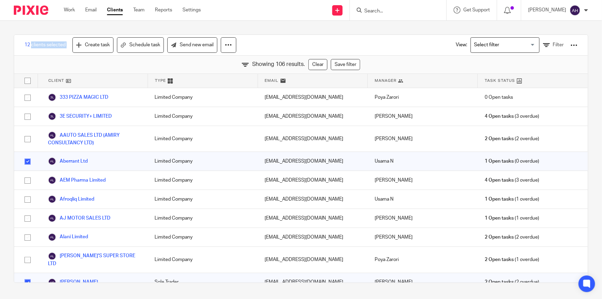
click at [42, 44] on span "12 clients selected" at bounding box center [44, 44] width 41 height 7
click at [24, 41] on span "12 clients selected" at bounding box center [44, 44] width 41 height 7
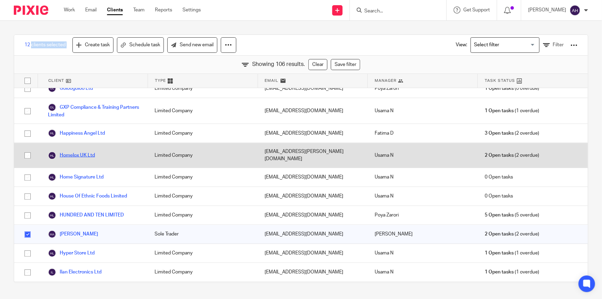
scroll to position [846, 0]
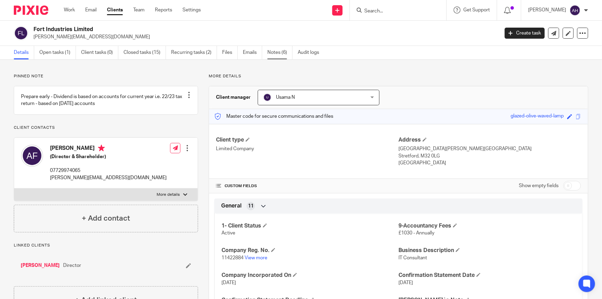
click at [274, 56] on link "Notes (6)" at bounding box center [279, 52] width 25 height 13
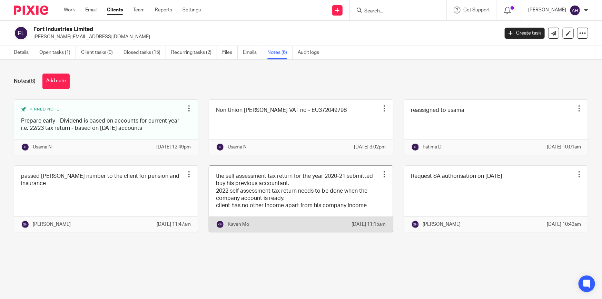
click at [321, 205] on link at bounding box center [300, 199] width 183 height 66
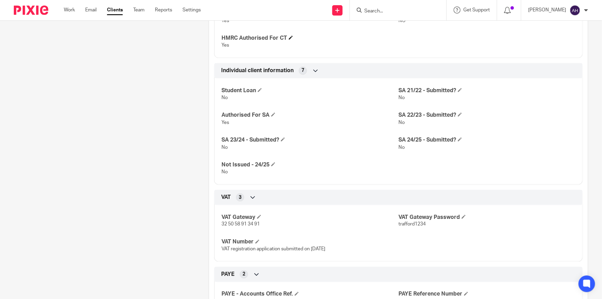
scroll to position [439, 0]
click at [258, 240] on span at bounding box center [257, 241] width 4 height 4
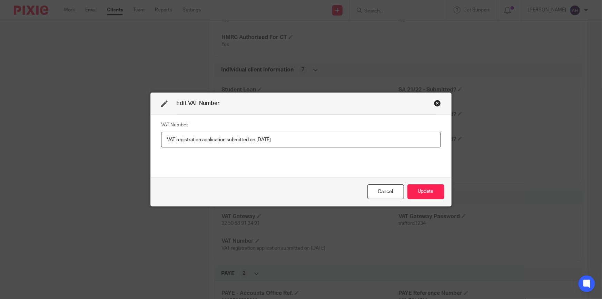
click at [238, 140] on input "VAT registration application submitted on [DATE]" at bounding box center [301, 140] width 280 height 16
click at [423, 190] on button "Update" at bounding box center [425, 191] width 37 height 15
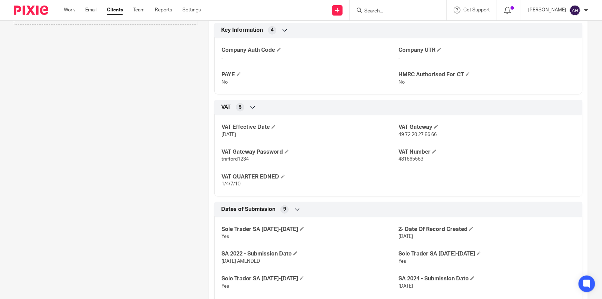
scroll to position [238, 0]
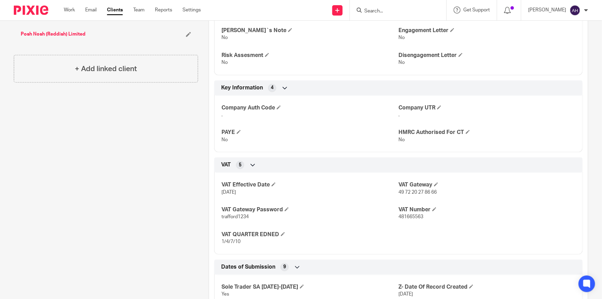
click at [405, 215] on span "481665563" at bounding box center [410, 216] width 25 height 5
copy span "481665563"
click at [340, 129] on h4 "PAYE" at bounding box center [309, 132] width 177 height 7
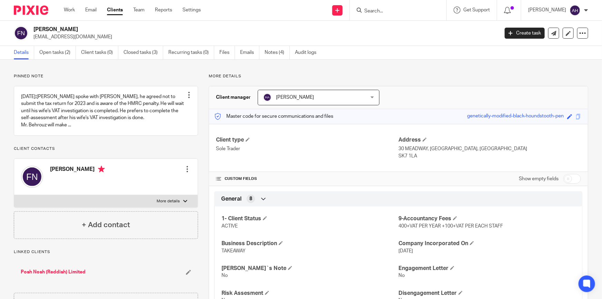
scroll to position [0, 0]
click at [408, 10] on input "Search" at bounding box center [395, 11] width 62 height 6
click at [408, 11] on input "Search" at bounding box center [395, 11] width 62 height 6
click at [387, 9] on input "Search" at bounding box center [395, 11] width 62 height 6
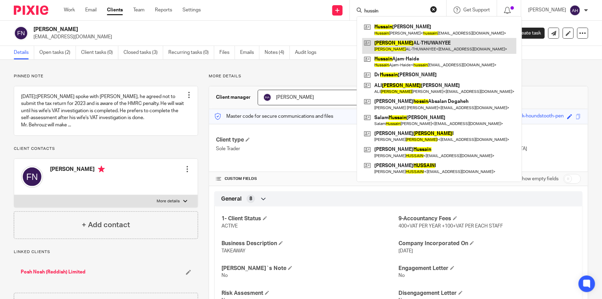
type input "hussin"
click at [418, 45] on link at bounding box center [439, 46] width 154 height 16
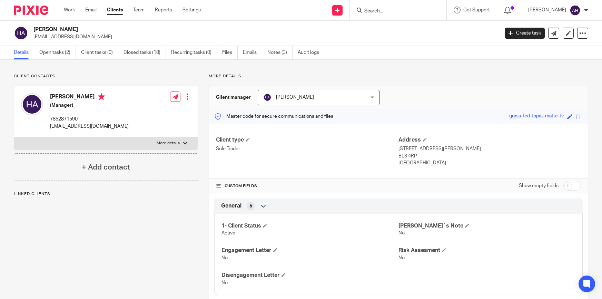
click at [58, 52] on link "Open tasks (2)" at bounding box center [57, 52] width 37 height 13
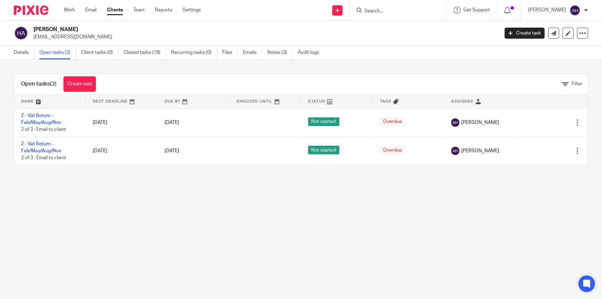
click at [410, 9] on input "Search" at bounding box center [395, 11] width 62 height 6
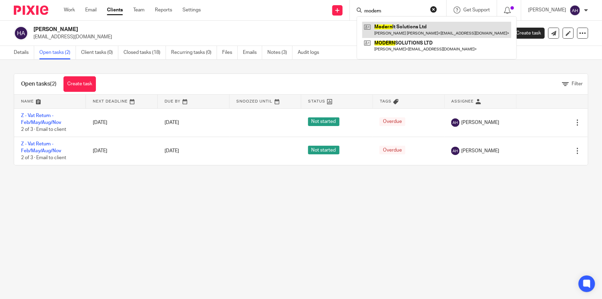
type input "modern"
click at [413, 28] on link at bounding box center [436, 30] width 149 height 16
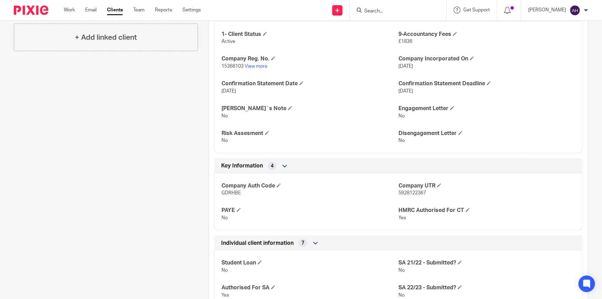
scroll to position [157, 0]
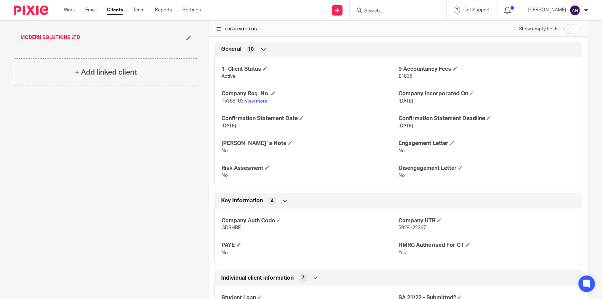
click at [256, 99] on link "View more" at bounding box center [256, 101] width 23 height 5
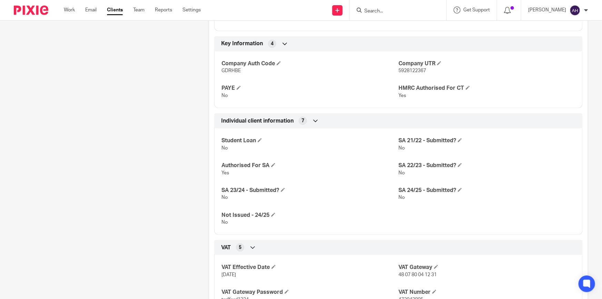
scroll to position [376, 0]
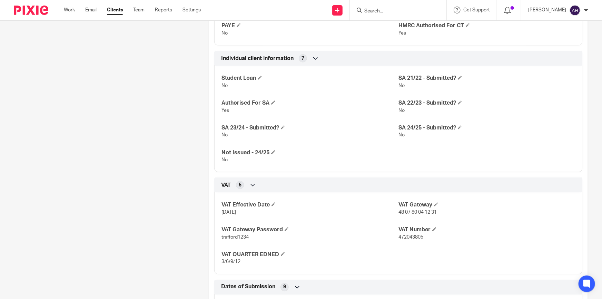
drag, startPoint x: 251, startPoint y: 212, endPoint x: 218, endPoint y: 212, distance: 32.4
click at [218, 212] on div "VAT Effective Date 5 Feb 2024 VAT Gateway 48 07 80 04 12 31 VAT Gateway Passwor…" at bounding box center [398, 230] width 368 height 87
click at [345, 136] on p "No" at bounding box center [309, 134] width 177 height 7
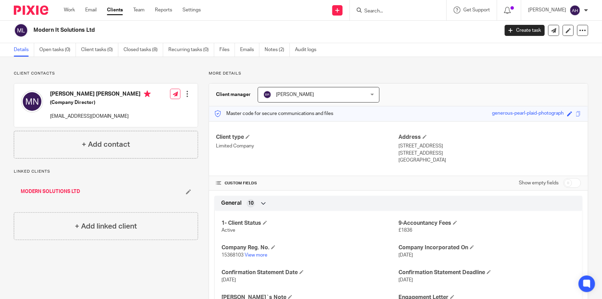
scroll to position [0, 0]
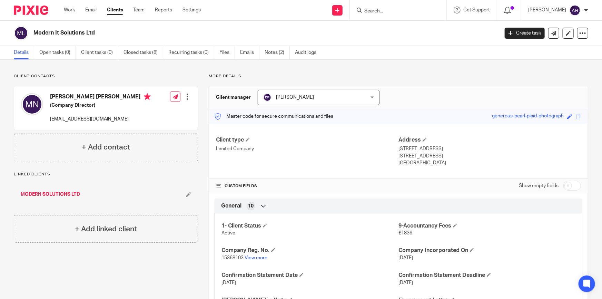
click at [389, 11] on input "Search" at bounding box center [395, 11] width 62 height 6
click at [418, 12] on input "Search" at bounding box center [395, 11] width 62 height 6
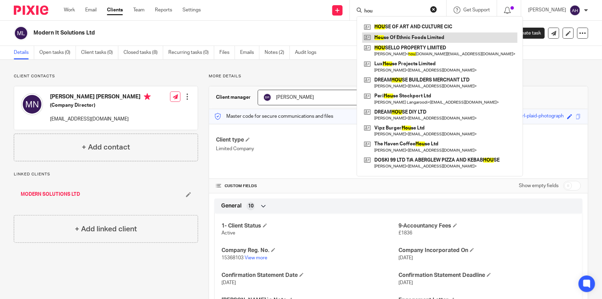
type input "hou"
click at [450, 38] on link at bounding box center [439, 37] width 155 height 10
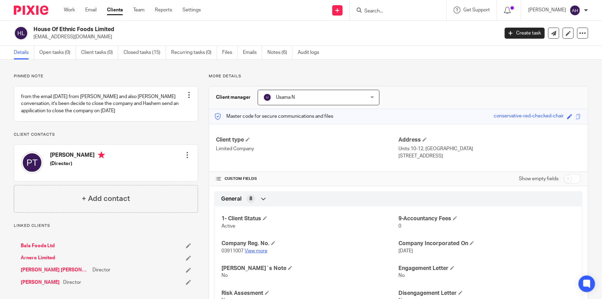
click at [260, 251] on link "View more" at bounding box center [256, 250] width 23 height 5
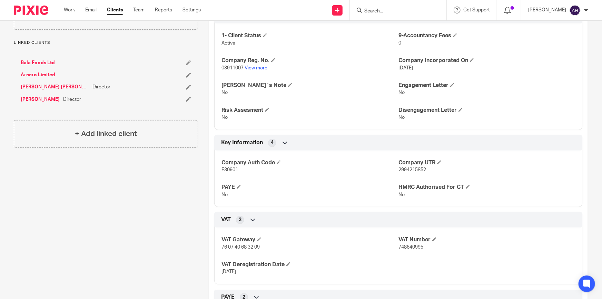
scroll to position [219, 0]
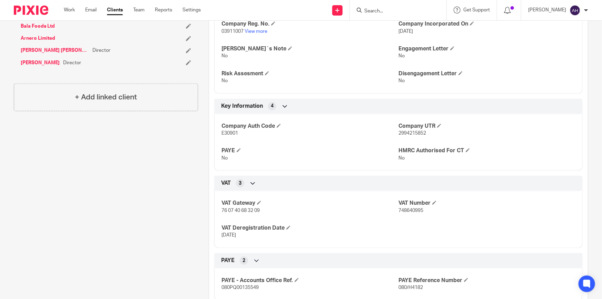
click at [411, 209] on span "748640995" at bounding box center [410, 210] width 25 height 5
copy span "748640995"
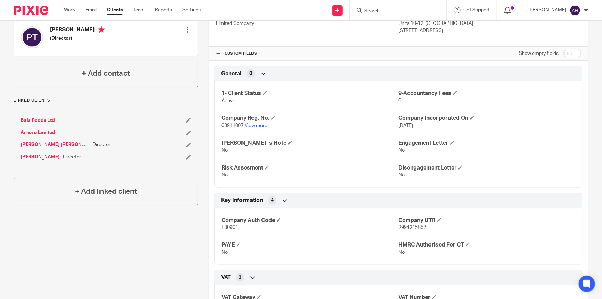
scroll to position [0, 0]
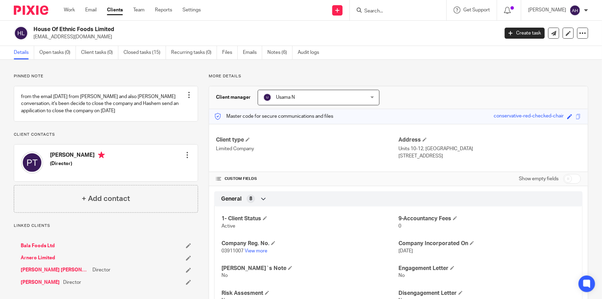
click at [568, 178] on input "checkbox" at bounding box center [572, 179] width 18 height 10
checkbox input "true"
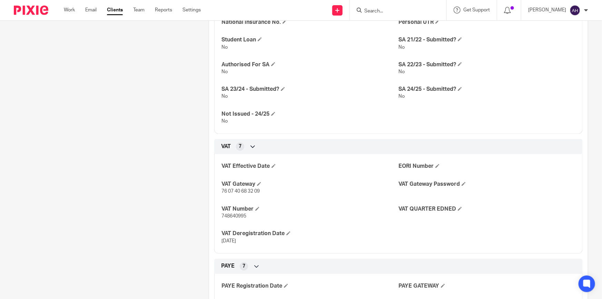
scroll to position [596, 0]
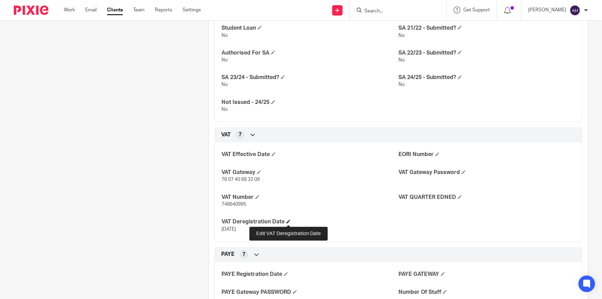
click at [287, 221] on span at bounding box center [288, 221] width 4 height 4
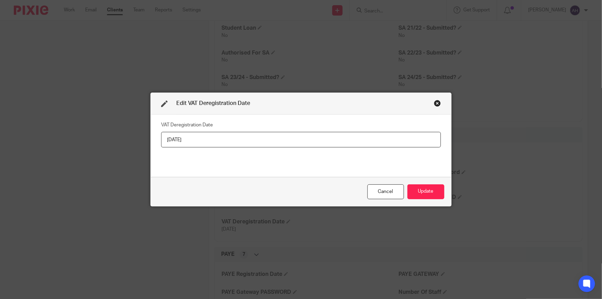
click at [169, 139] on input "01/09/2024" at bounding box center [301, 140] width 280 height 16
type input "02/09/2024"
click at [428, 190] on button "Update" at bounding box center [425, 191] width 37 height 15
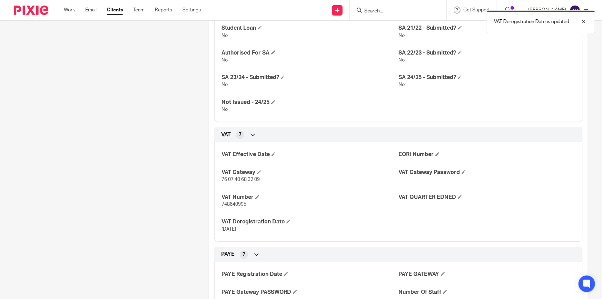
click at [427, 189] on div "VAT Effective Date EORI Number VAT Gateway 76 07 40 68 32 09 VAT Gateway Passwo…" at bounding box center [398, 189] width 368 height 105
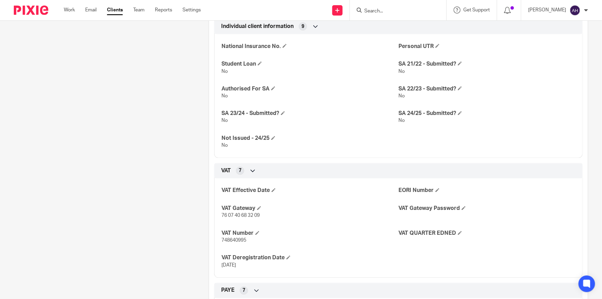
scroll to position [533, 0]
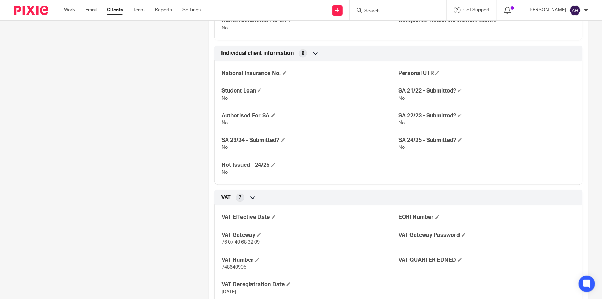
click at [403, 10] on input "Search" at bounding box center [395, 11] width 62 height 6
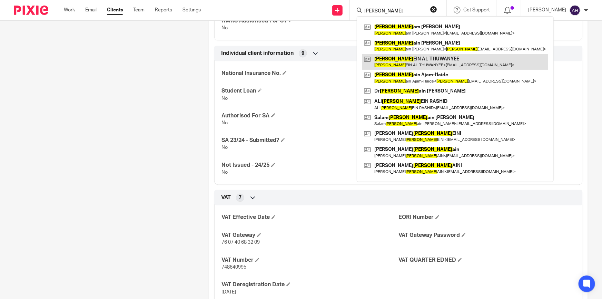
type input "huss"
click at [447, 57] on link at bounding box center [455, 62] width 186 height 16
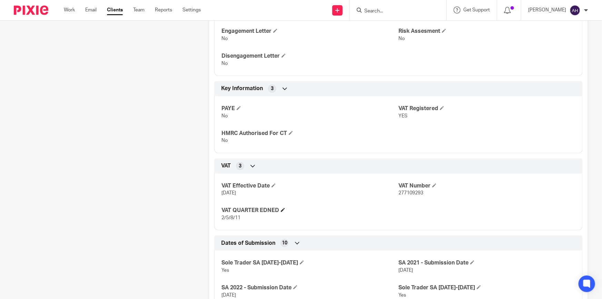
scroll to position [219, 0]
click at [407, 190] on span "277109293" at bounding box center [410, 192] width 25 height 5
copy span "277109293"
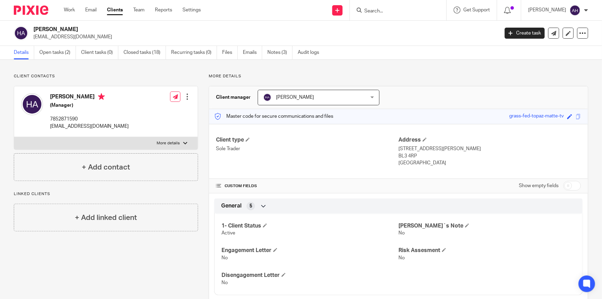
scroll to position [0, 0]
click at [411, 10] on input "Search" at bounding box center [395, 11] width 62 height 6
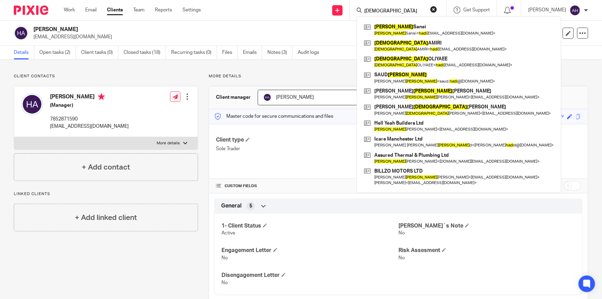
click at [402, 9] on input "[DEMOGRAPHIC_DATA]" at bounding box center [395, 11] width 62 height 6
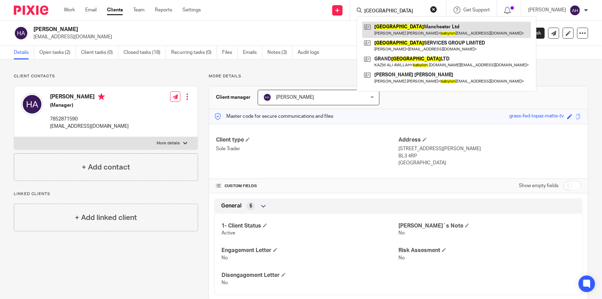
type input "[GEOGRAPHIC_DATA]"
click at [428, 31] on link at bounding box center [446, 30] width 169 height 16
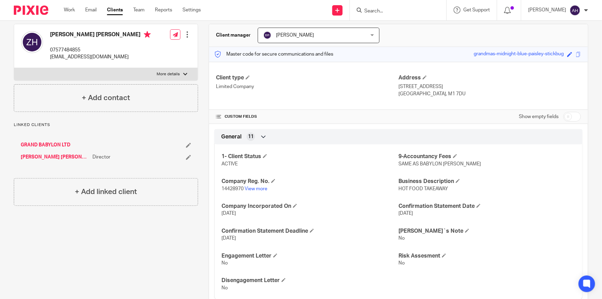
scroll to position [62, 0]
click at [336, 170] on div "1- Client Status ACTIVE 9-Accountancy Fees SAME AS BABYLON [PERSON_NAME] Compan…" at bounding box center [398, 219] width 368 height 161
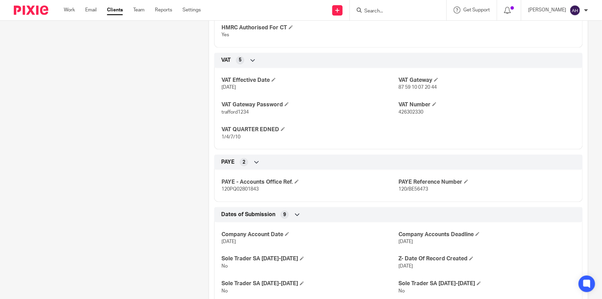
scroll to position [396, 0]
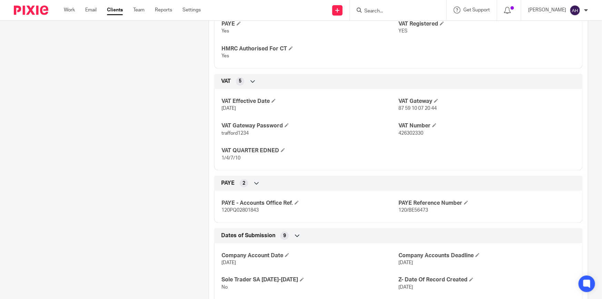
click at [415, 132] on span "426302330" at bounding box center [410, 133] width 25 height 5
copy span "426302330"
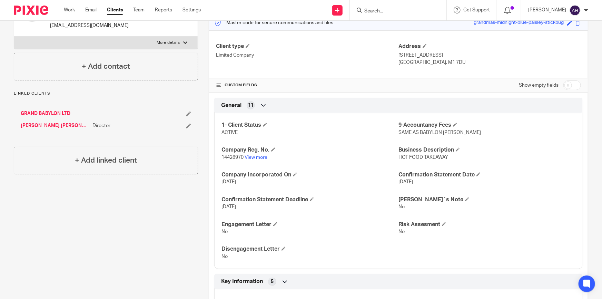
scroll to position [94, 0]
click at [258, 155] on link "View more" at bounding box center [256, 157] width 23 height 5
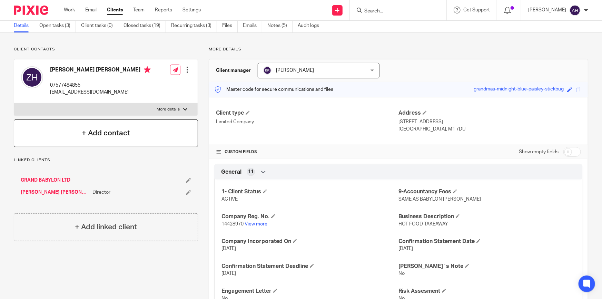
scroll to position [0, 0]
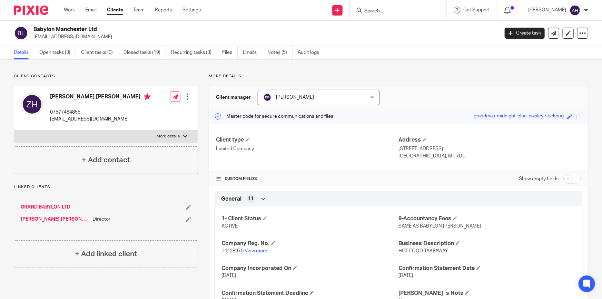
click at [168, 134] on p "More details" at bounding box center [168, 136] width 23 height 6
click at [14, 130] on input "More details" at bounding box center [14, 130] width 0 height 0
checkbox input "true"
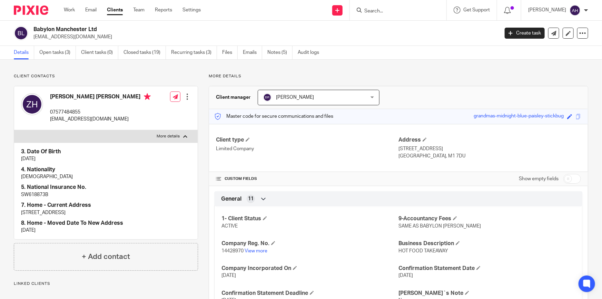
drag, startPoint x: 93, startPoint y: 38, endPoint x: 31, endPoint y: 35, distance: 62.5
click at [31, 35] on div "Babylon Manchester Ltd nalakazmali@gmail.com" at bounding box center [254, 33] width 480 height 14
copy p "nalakazmali@gmail.com"
click at [64, 52] on link "Open tasks (3)" at bounding box center [57, 52] width 37 height 13
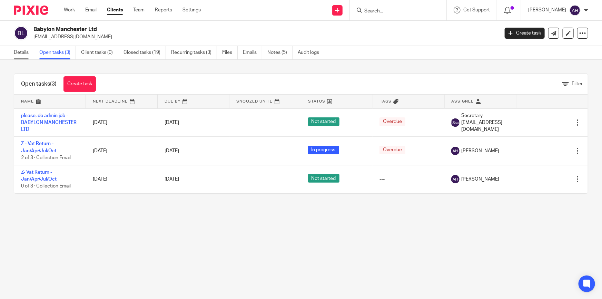
click at [24, 50] on link "Details" at bounding box center [24, 52] width 20 height 13
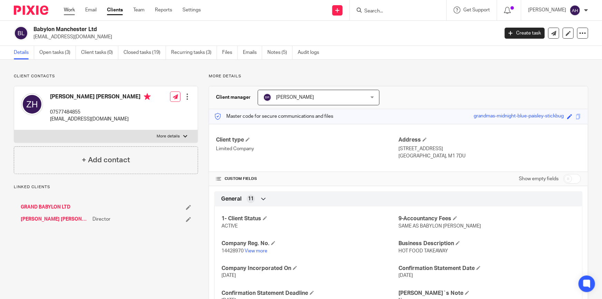
click at [67, 10] on link "Work" at bounding box center [69, 10] width 11 height 7
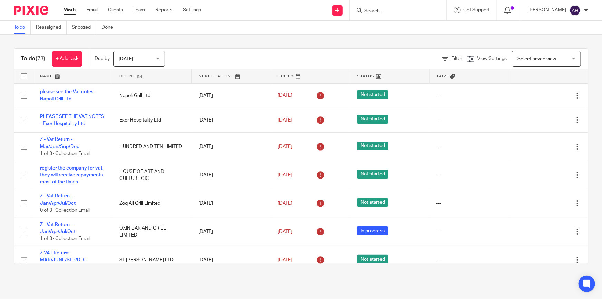
click at [421, 11] on input "Search" at bounding box center [395, 11] width 62 height 6
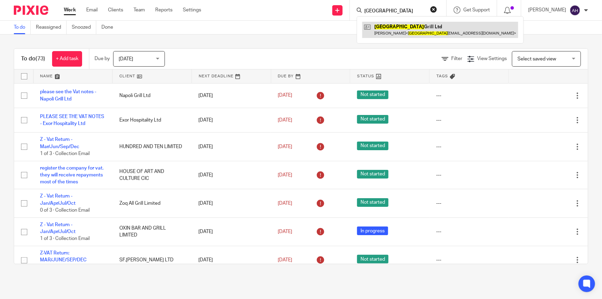
type input "napoli"
click at [424, 31] on link at bounding box center [440, 30] width 156 height 16
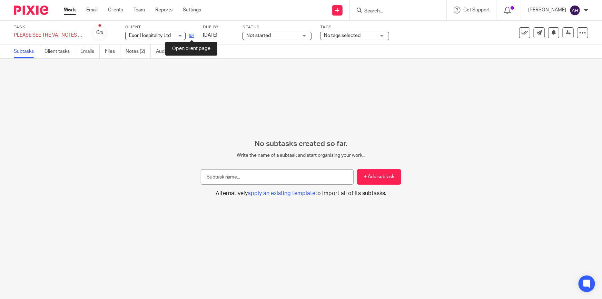
click at [189, 35] on icon at bounding box center [191, 35] width 5 height 5
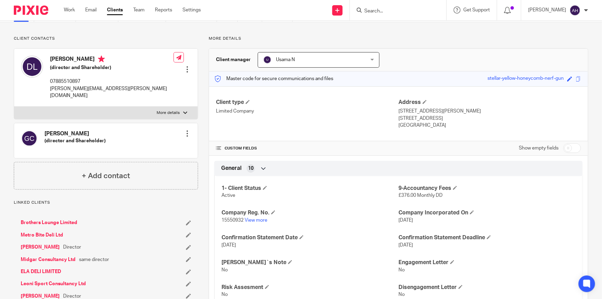
scroll to position [94, 0]
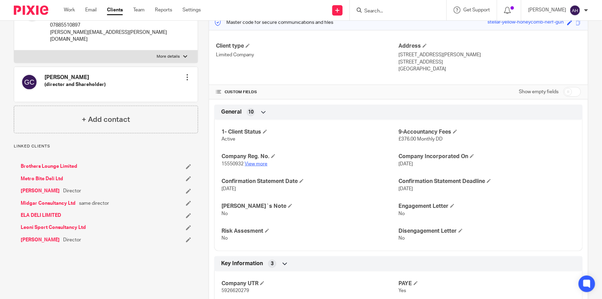
click at [258, 161] on link "View more" at bounding box center [256, 163] width 23 height 5
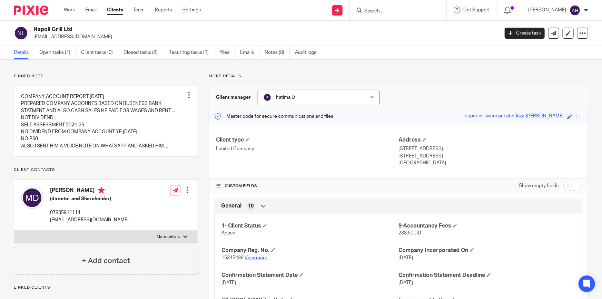
click at [254, 257] on link "View more" at bounding box center [256, 257] width 23 height 5
